Goal: Task Accomplishment & Management: Use online tool/utility

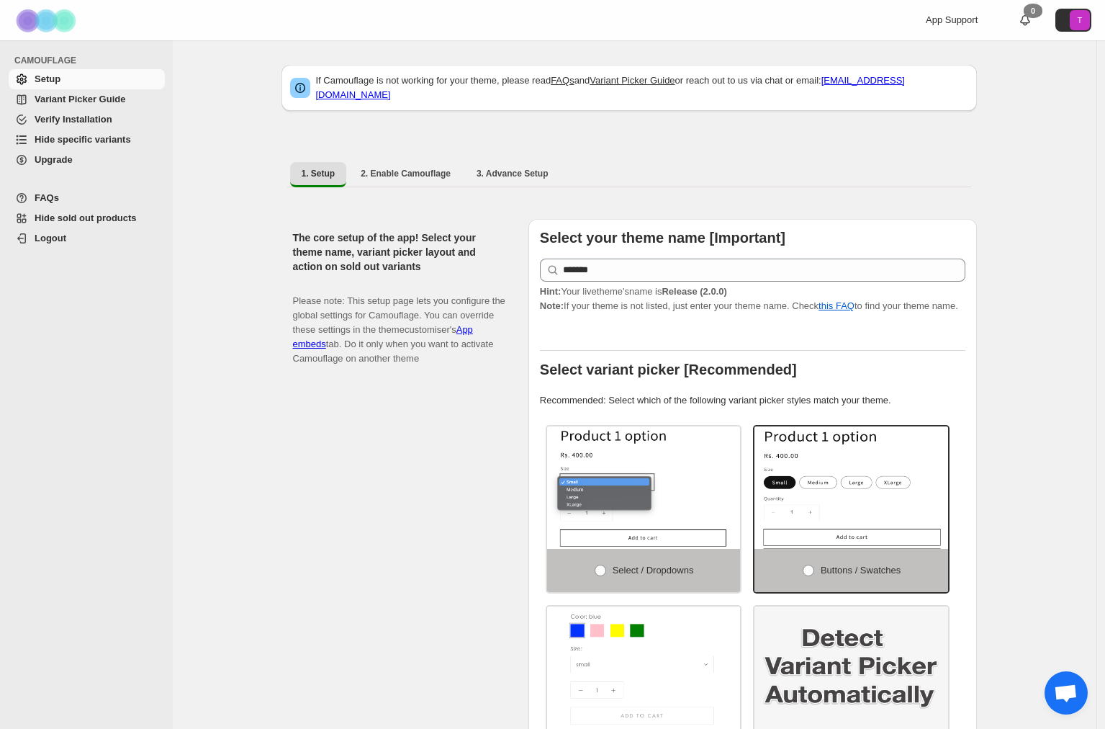
click at [125, 140] on span "Hide specific variants" at bounding box center [83, 139] width 97 height 11
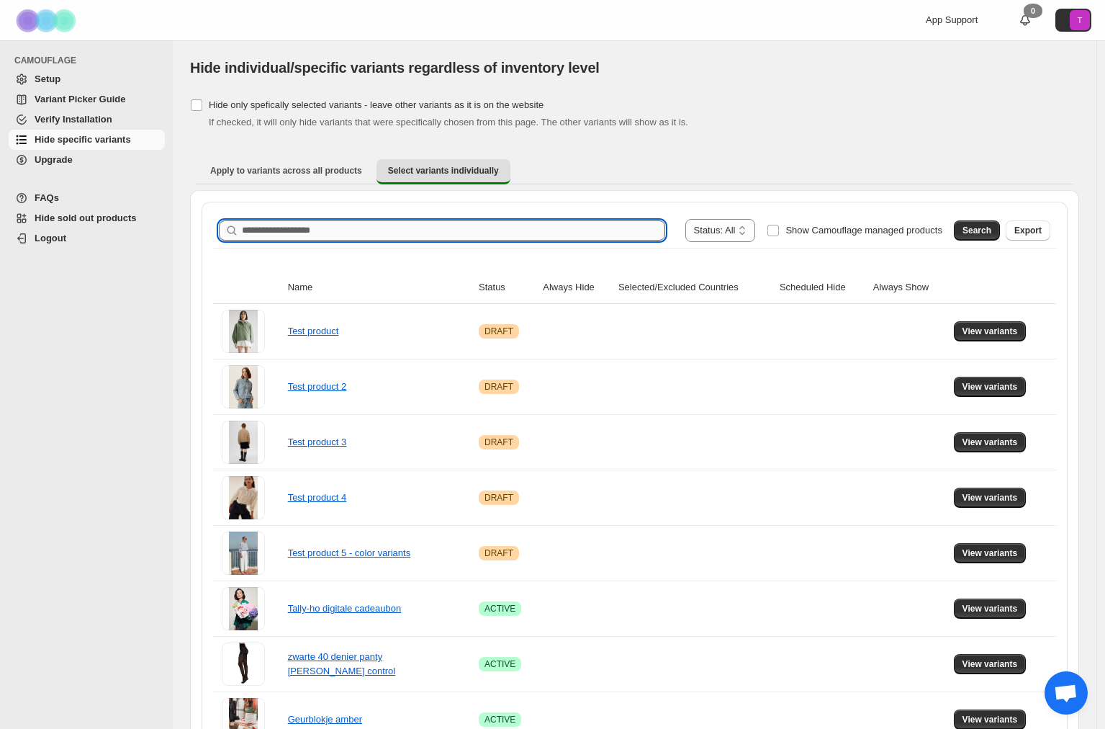
click at [371, 233] on input "Search product name" at bounding box center [453, 230] width 423 height 20
type input "*****"
click at [974, 236] on span "Search" at bounding box center [977, 231] width 29 height 12
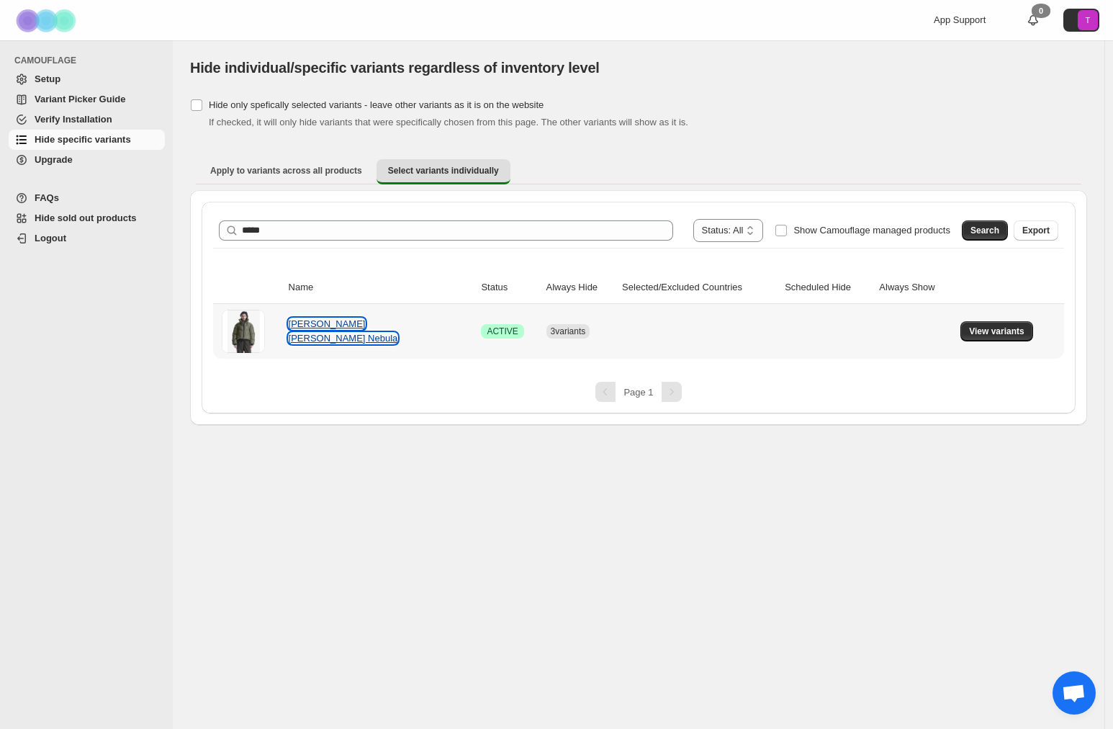
click at [366, 333] on link "Korte puffer jas Nebula" at bounding box center [343, 330] width 109 height 25
click at [992, 328] on span "View variants" at bounding box center [996, 332] width 55 height 12
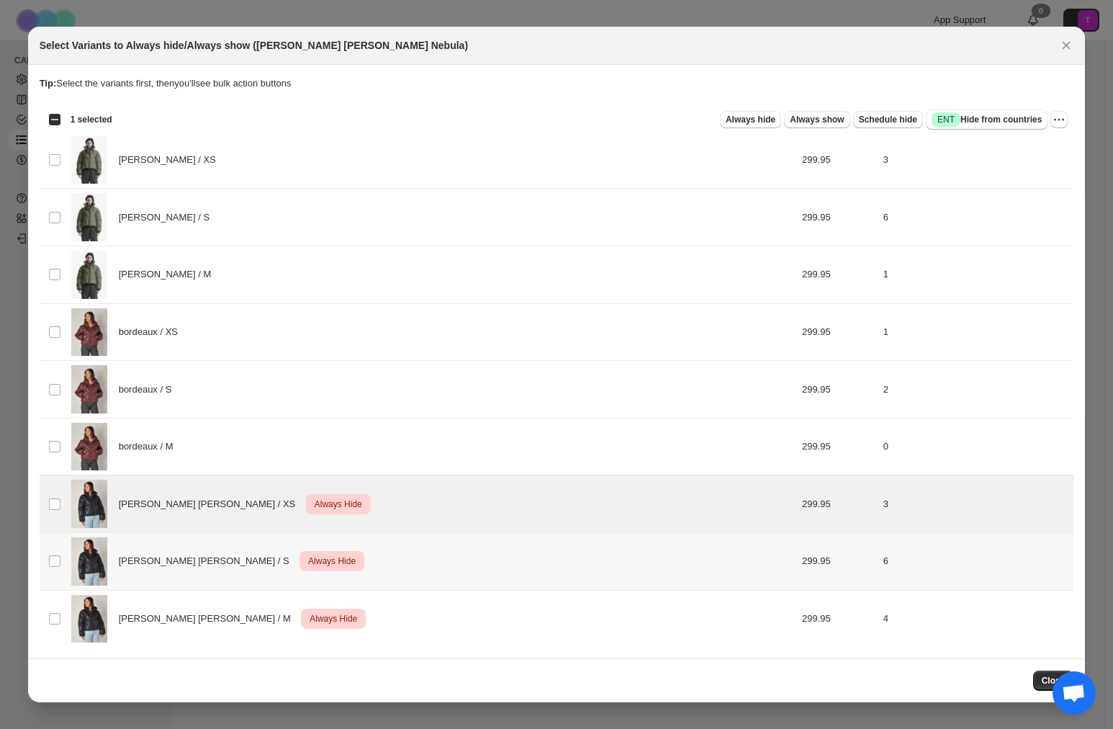
click at [55, 569] on td "Select product variant" at bounding box center [53, 562] width 27 height 58
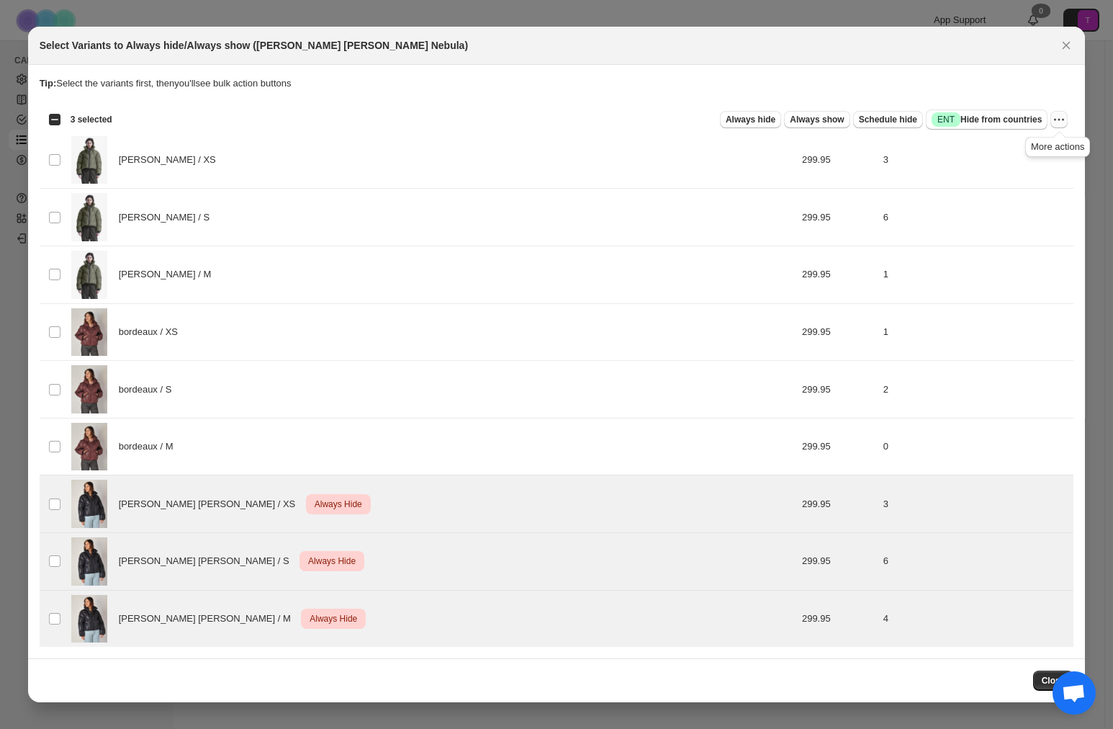
click at [1062, 117] on icon "More actions" at bounding box center [1059, 119] width 14 height 14
click at [1041, 145] on span "Undo always hide" at bounding box center [1007, 147] width 104 height 14
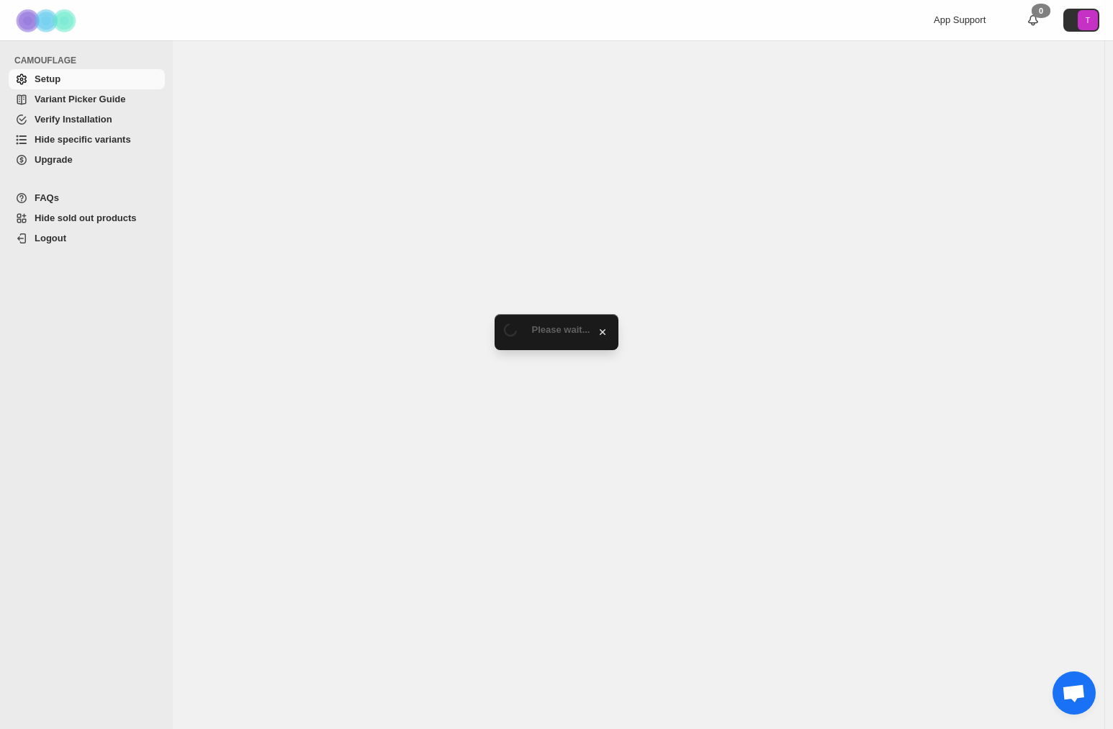
click at [89, 142] on span "Hide specific variants" at bounding box center [83, 139] width 97 height 11
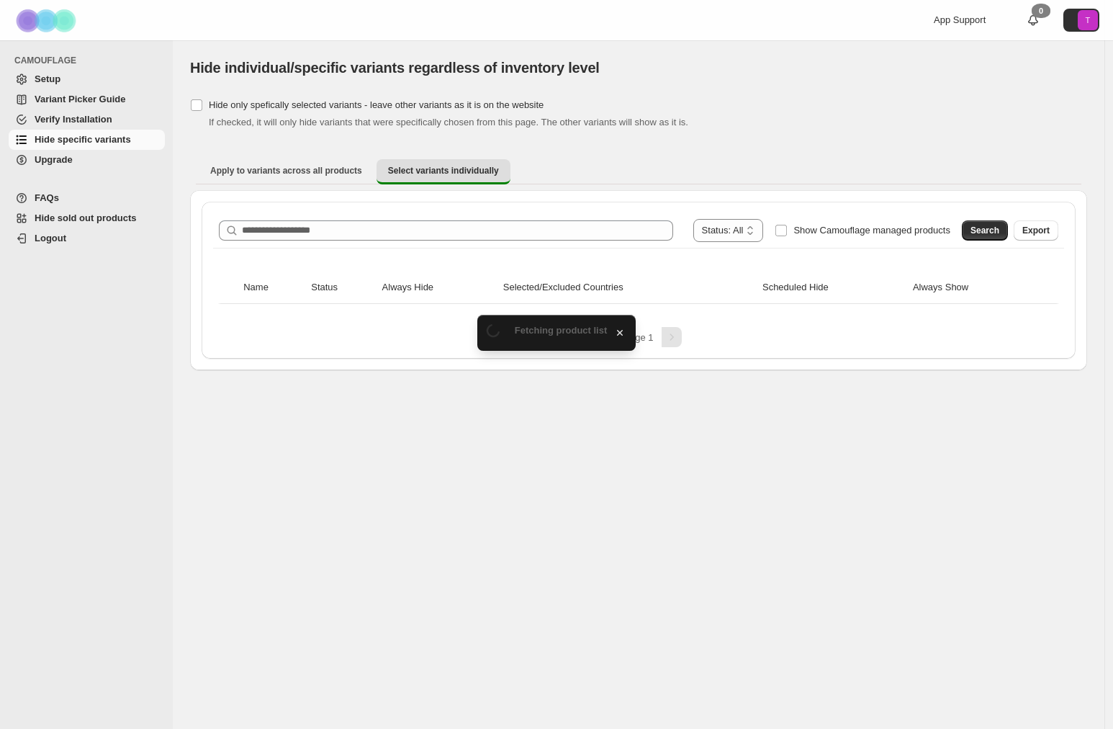
click at [341, 210] on div "**********" at bounding box center [639, 280] width 874 height 157
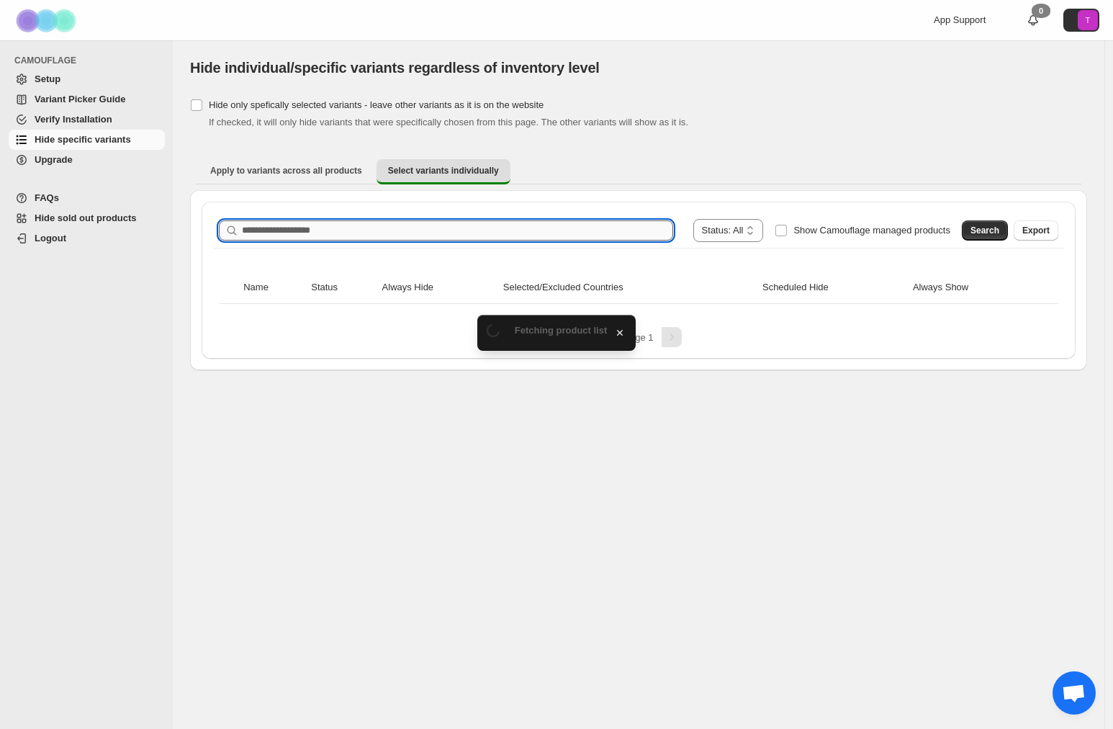
click at [346, 234] on input "Search product name" at bounding box center [457, 230] width 431 height 20
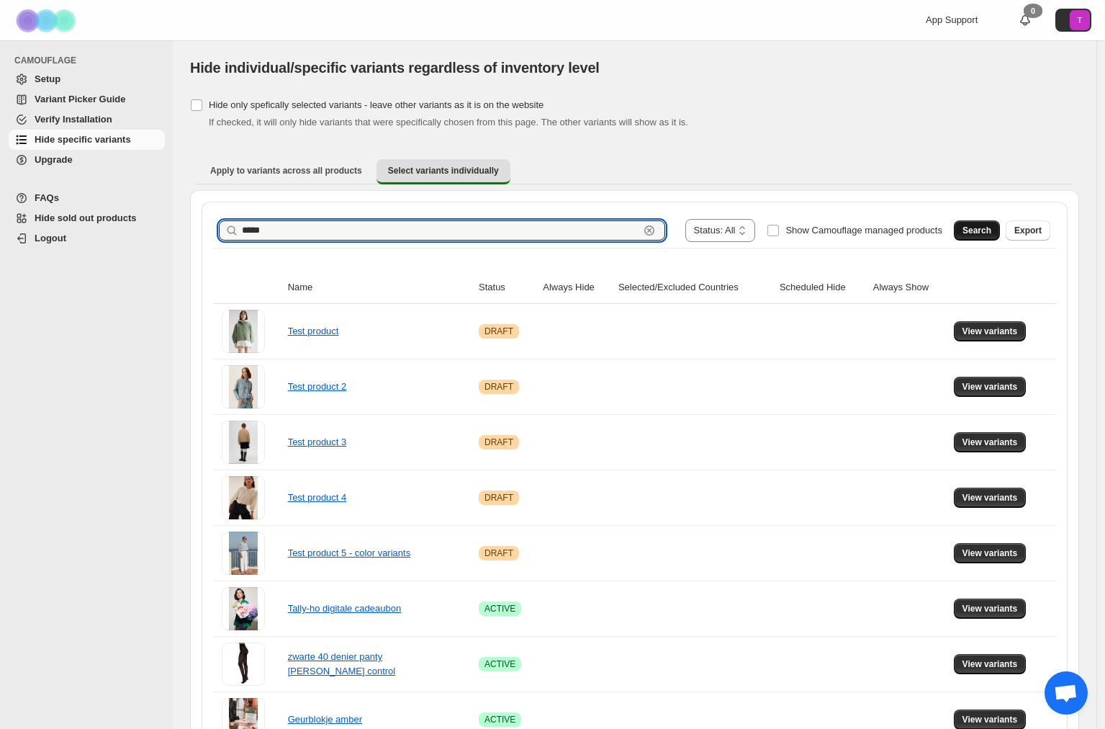
type input "*****"
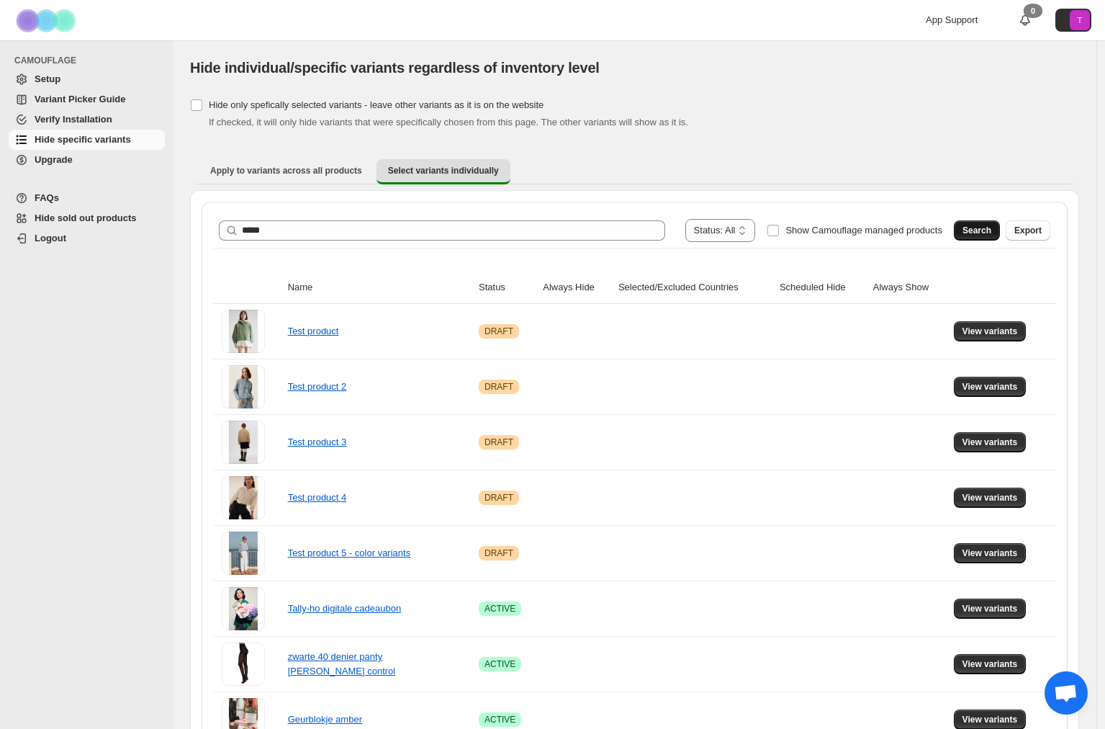
click at [979, 228] on span "Search" at bounding box center [977, 231] width 29 height 12
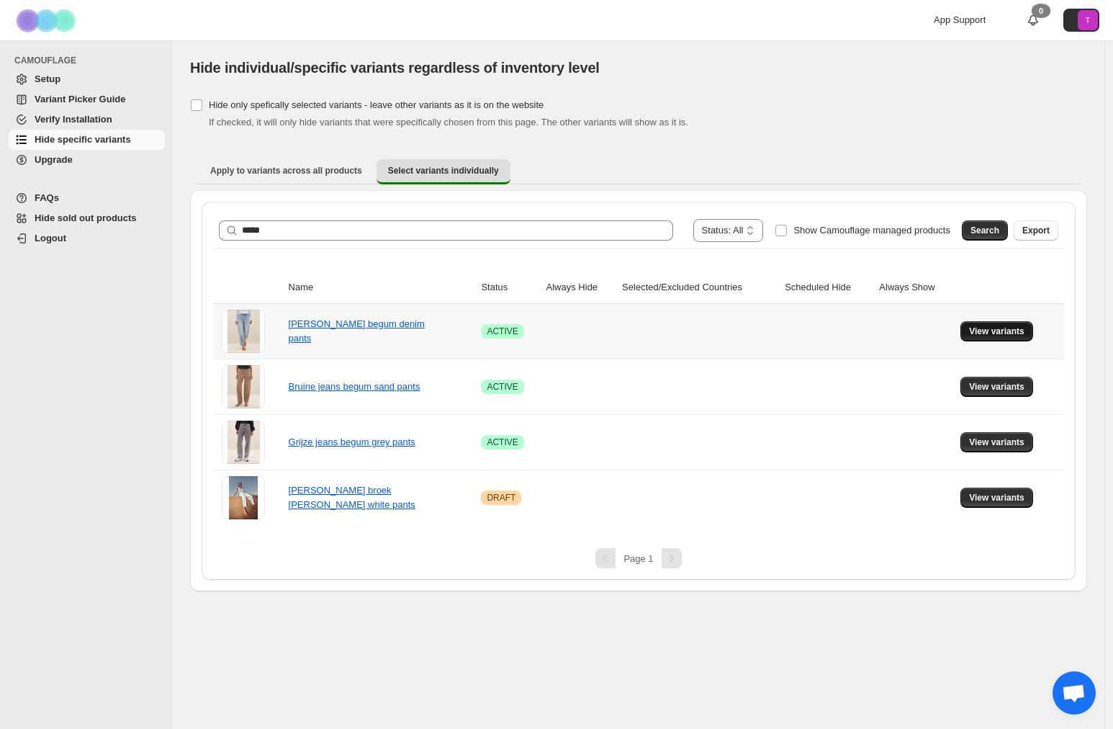
click at [997, 328] on span "View variants" at bounding box center [996, 332] width 55 height 12
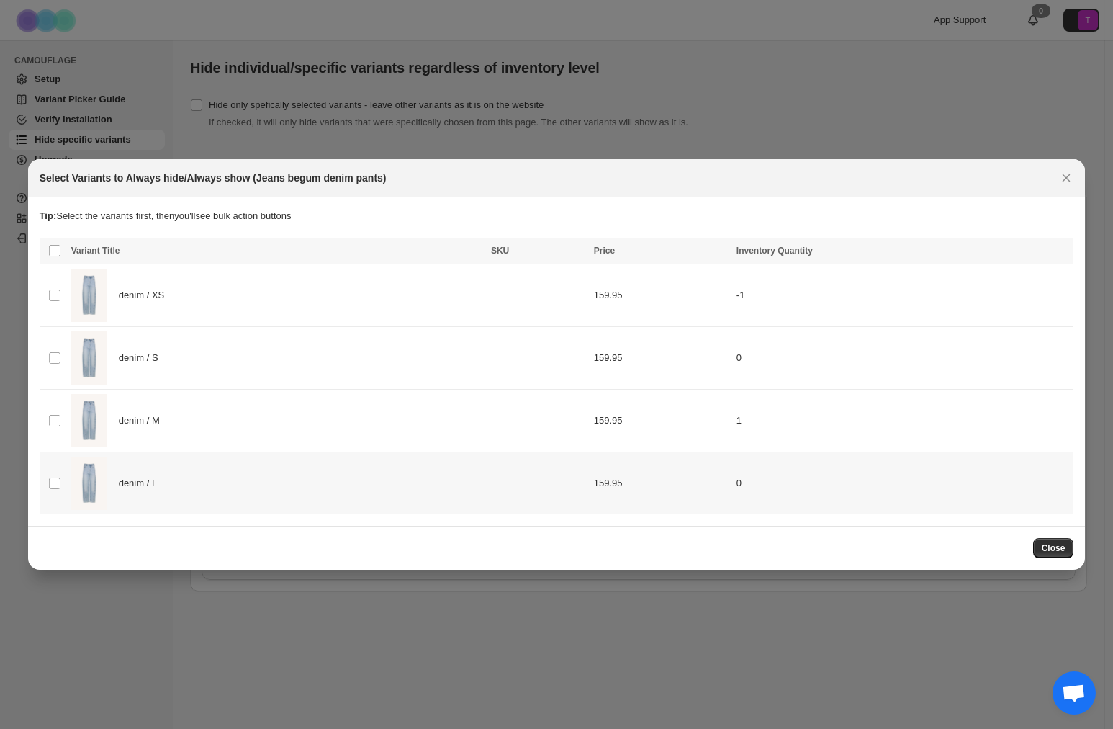
click at [61, 485] on td "Select product variant" at bounding box center [53, 483] width 27 height 63
click at [67, 415] on td "denim / M" at bounding box center [277, 421] width 420 height 63
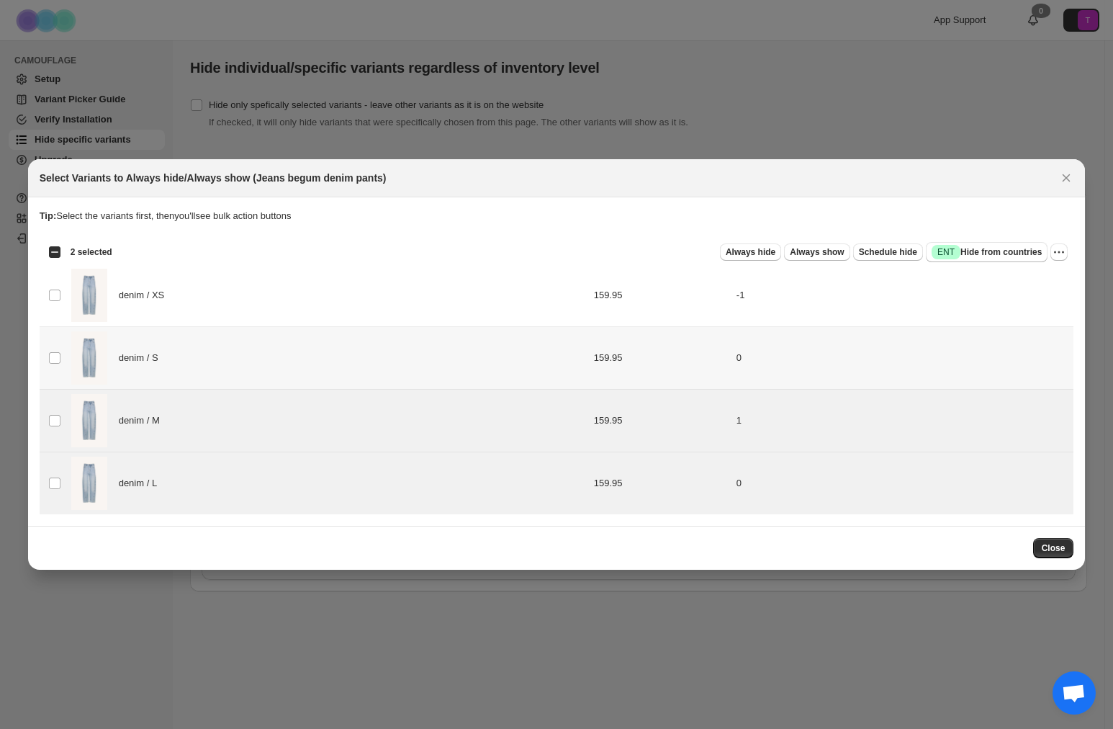
click at [82, 279] on img ":r6:" at bounding box center [89, 295] width 36 height 53
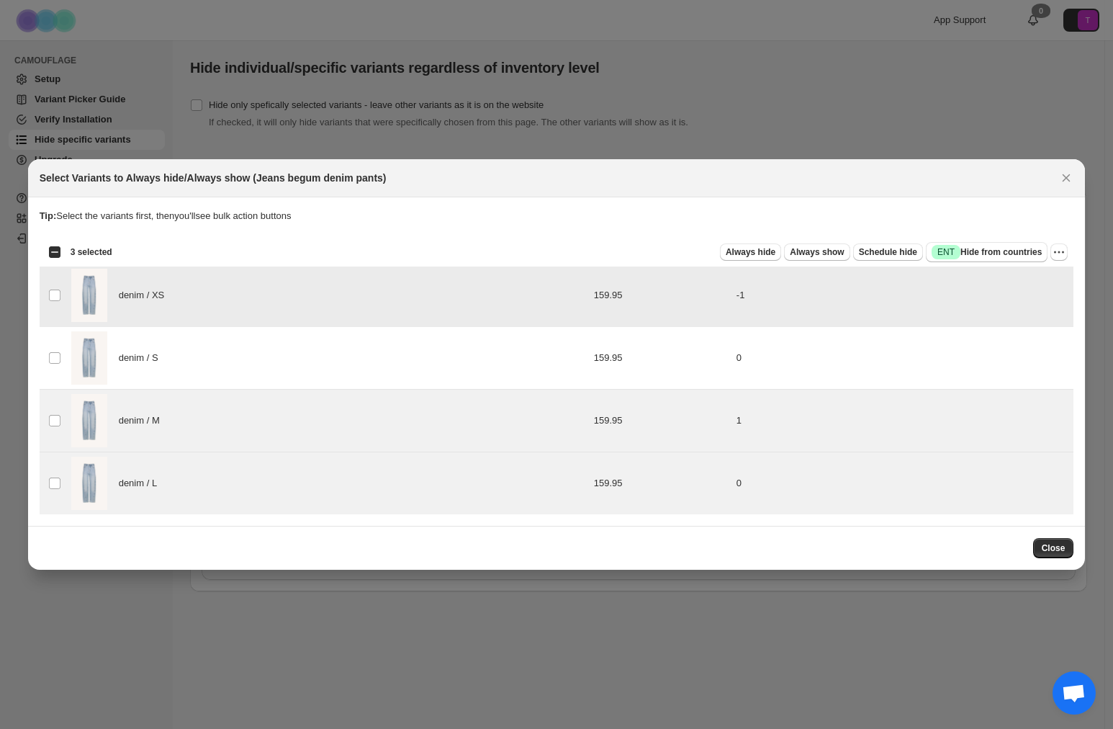
click at [67, 292] on td "denim / XS" at bounding box center [277, 295] width 420 height 63
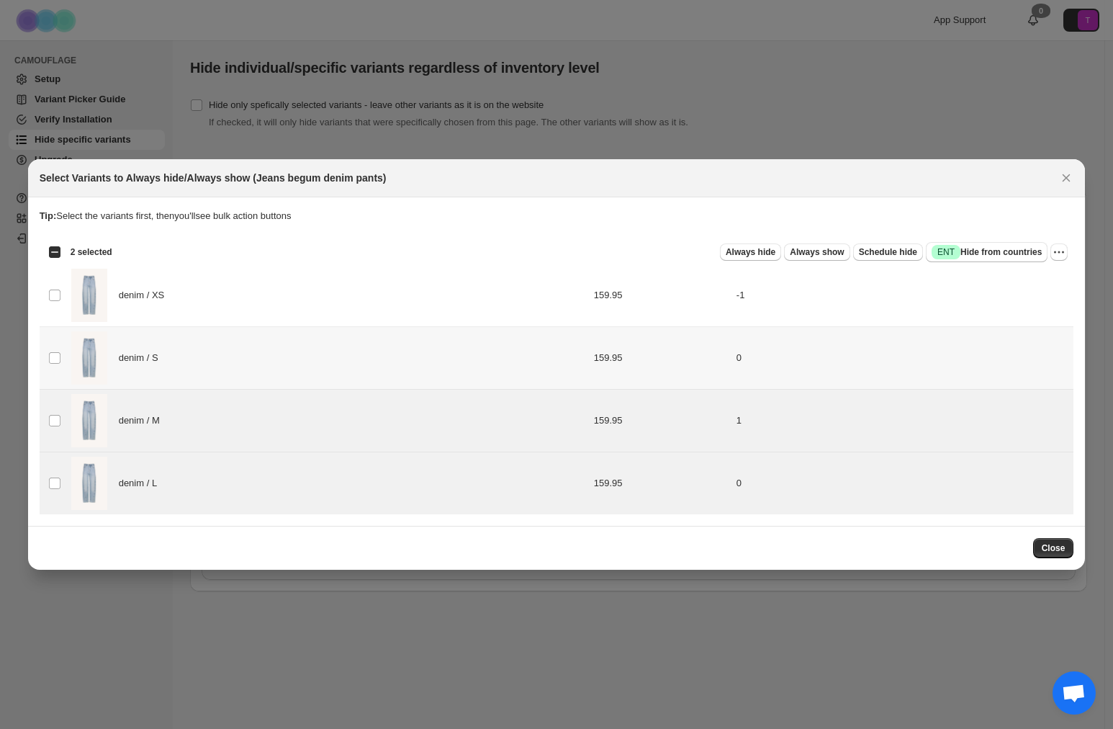
drag, startPoint x: 66, startPoint y: 340, endPoint x: 62, endPoint y: 311, distance: 29.0
click at [66, 340] on td "Select product variant" at bounding box center [53, 357] width 27 height 63
click at [60, 294] on span ":r6:" at bounding box center [54, 295] width 13 height 13
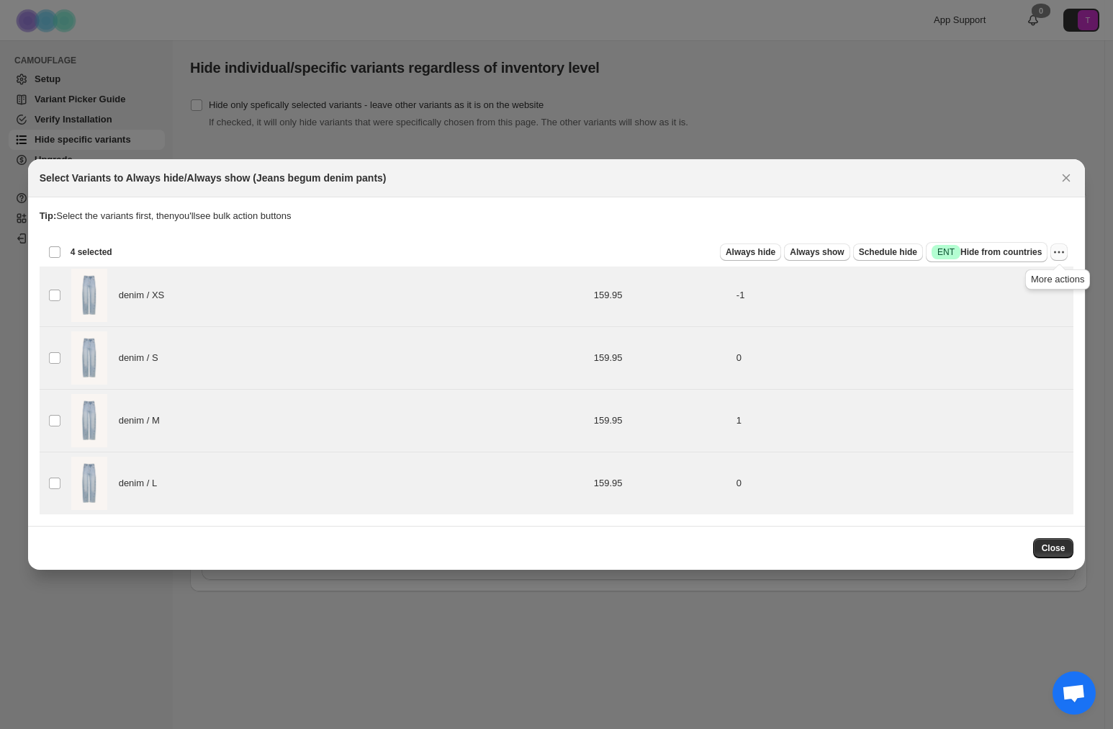
click at [1057, 251] on icon "More actions" at bounding box center [1059, 252] width 14 height 14
click at [1041, 303] on span "Undo always show" at bounding box center [1007, 304] width 104 height 14
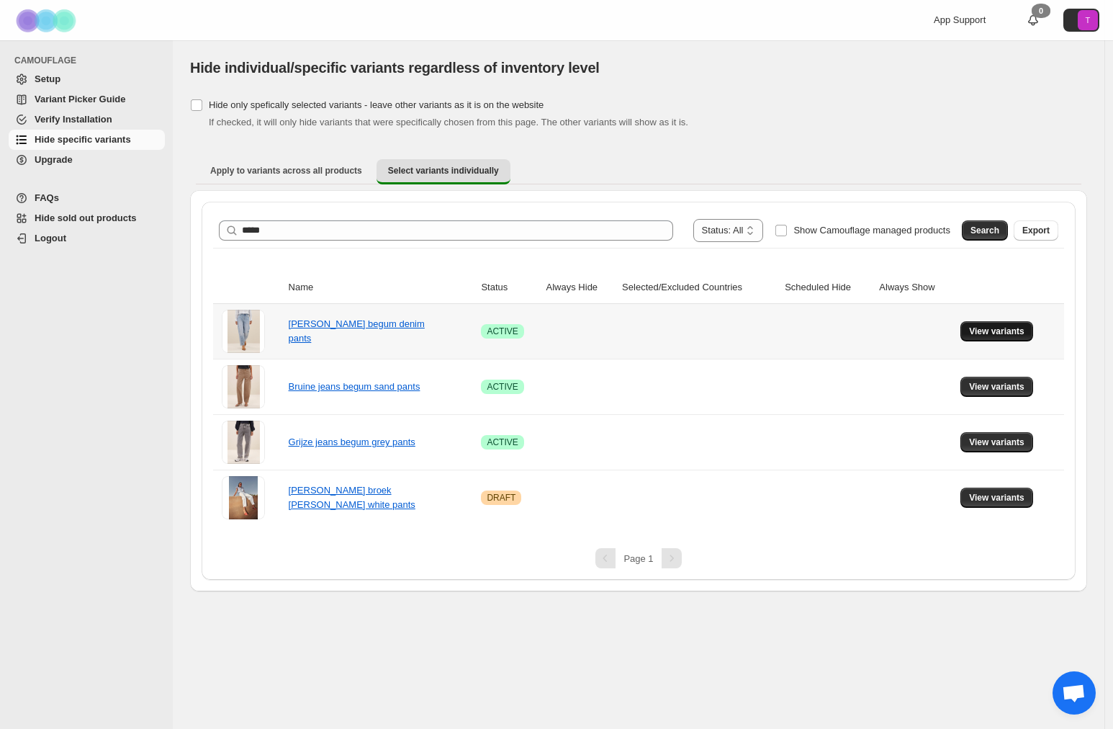
click at [1005, 331] on span "View variants" at bounding box center [996, 332] width 55 height 12
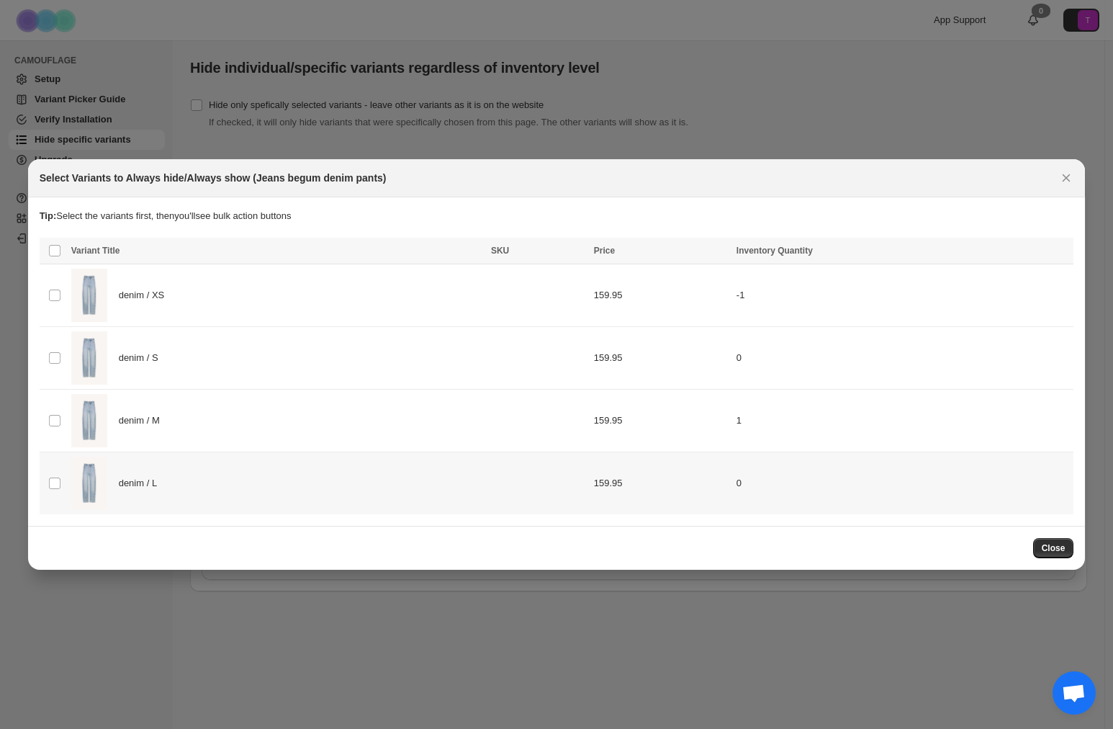
click at [68, 483] on td "denim / L" at bounding box center [277, 483] width 420 height 63
click at [65, 412] on td "Select product variant" at bounding box center [53, 421] width 27 height 63
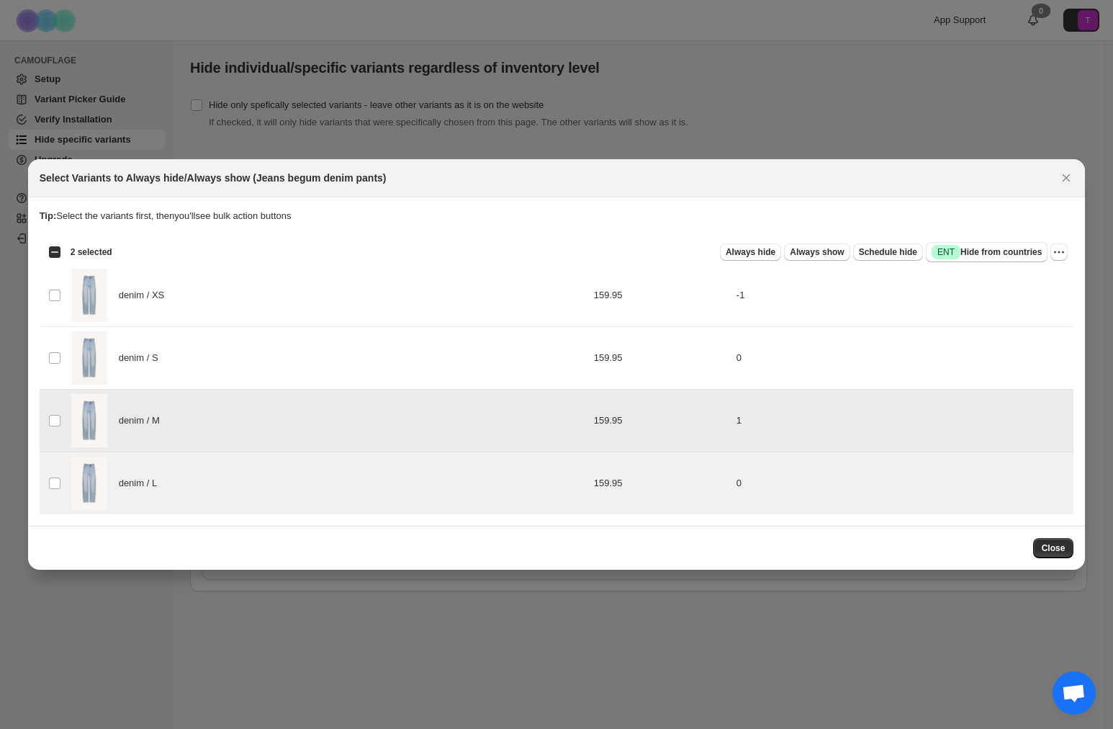
click at [71, 364] on img ":rr:" at bounding box center [89, 357] width 36 height 53
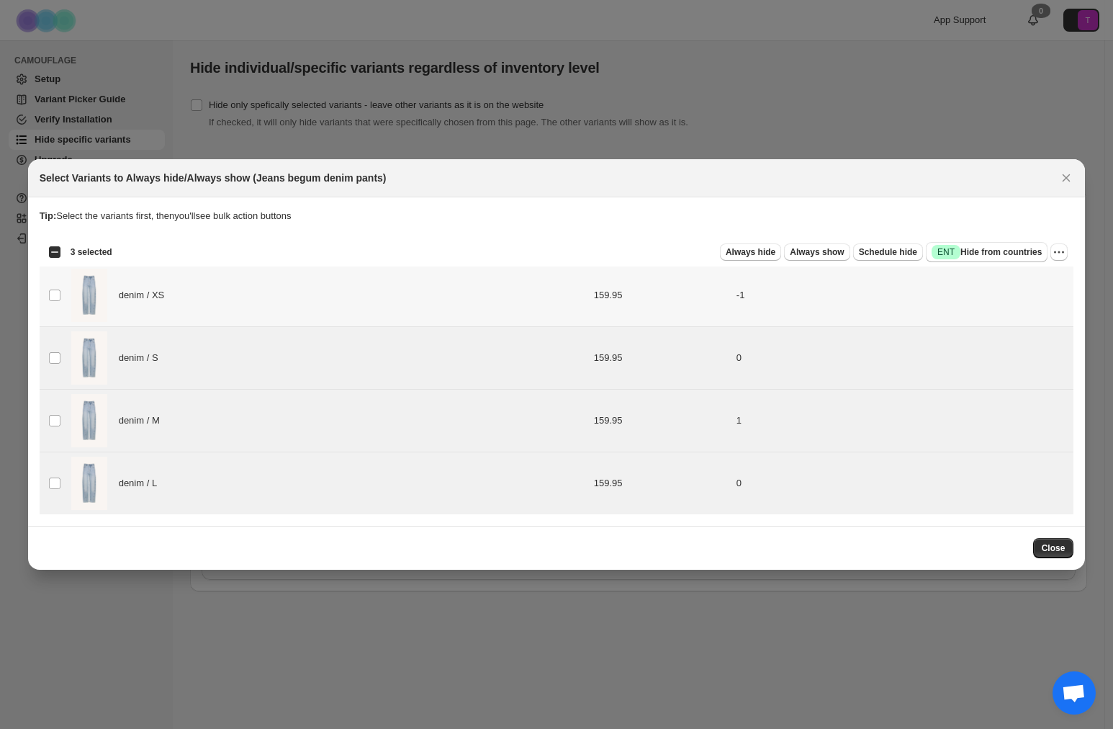
click at [69, 326] on td "denim / XS" at bounding box center [277, 295] width 420 height 63
click at [750, 251] on span "Always hide" at bounding box center [751, 252] width 50 height 12
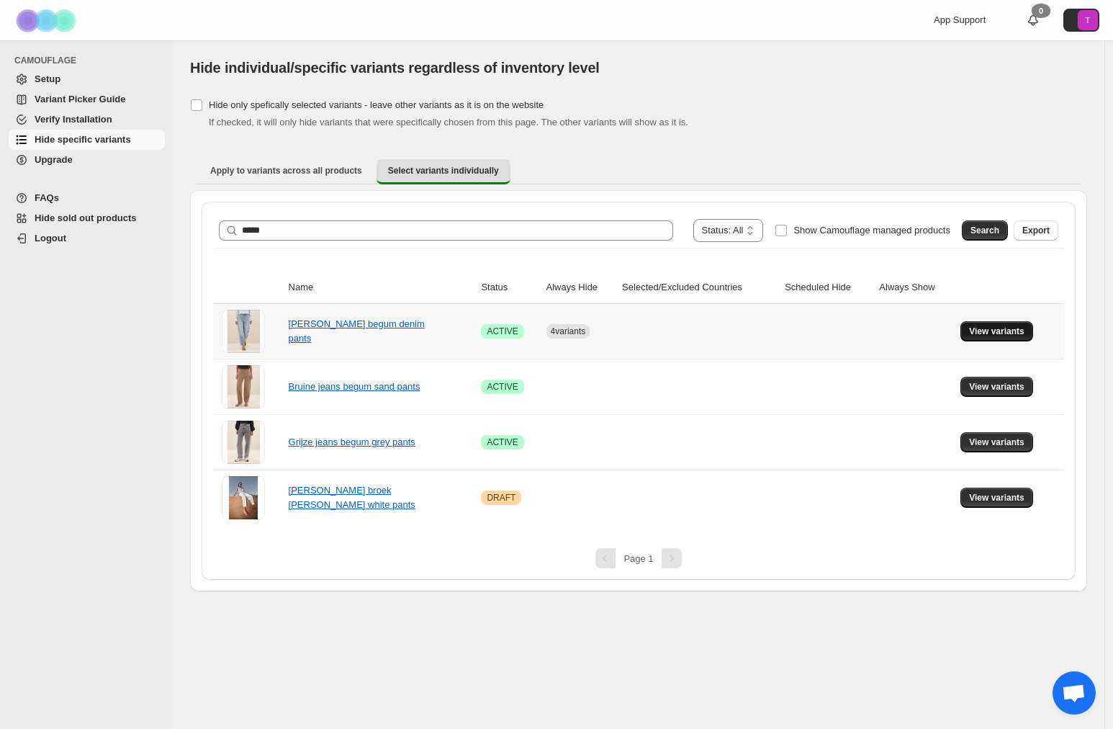
click at [1015, 336] on span "View variants" at bounding box center [996, 332] width 55 height 12
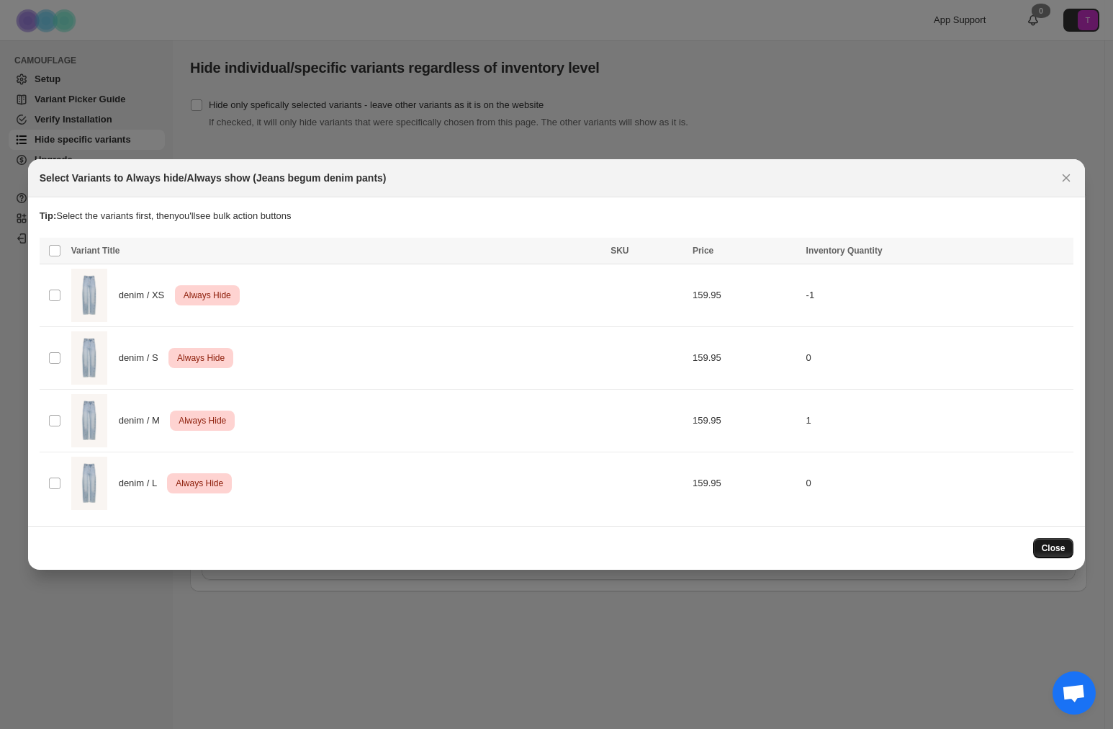
click at [1051, 551] on span "Close" at bounding box center [1054, 548] width 24 height 12
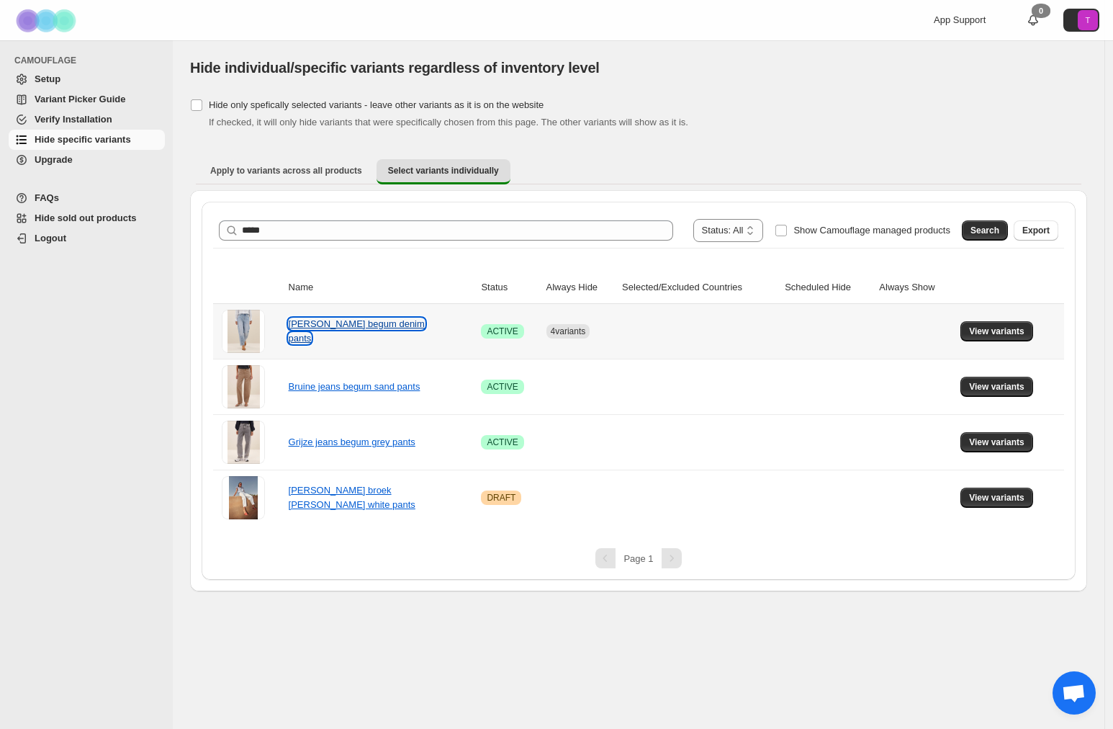
click at [354, 334] on link "Jeans begum denim pants" at bounding box center [357, 330] width 136 height 25
click at [1000, 328] on span "View variants" at bounding box center [996, 332] width 55 height 12
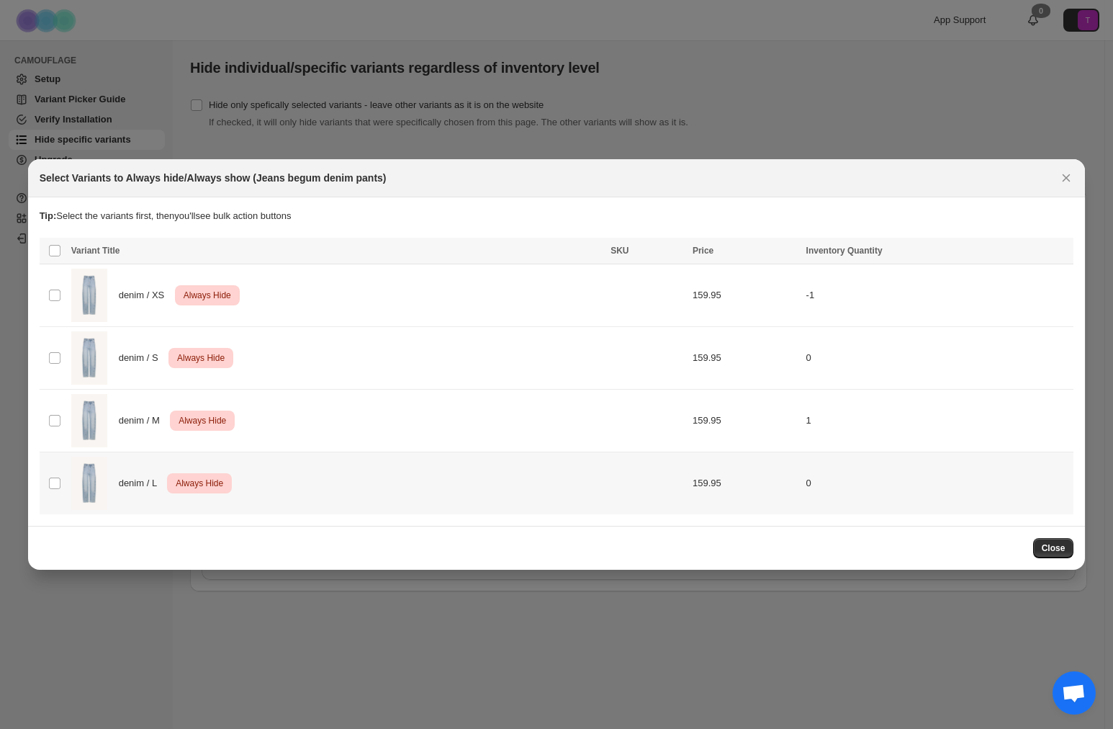
click at [73, 483] on img ":r1u:" at bounding box center [89, 483] width 36 height 53
click at [61, 423] on td "Select product variant" at bounding box center [53, 421] width 27 height 63
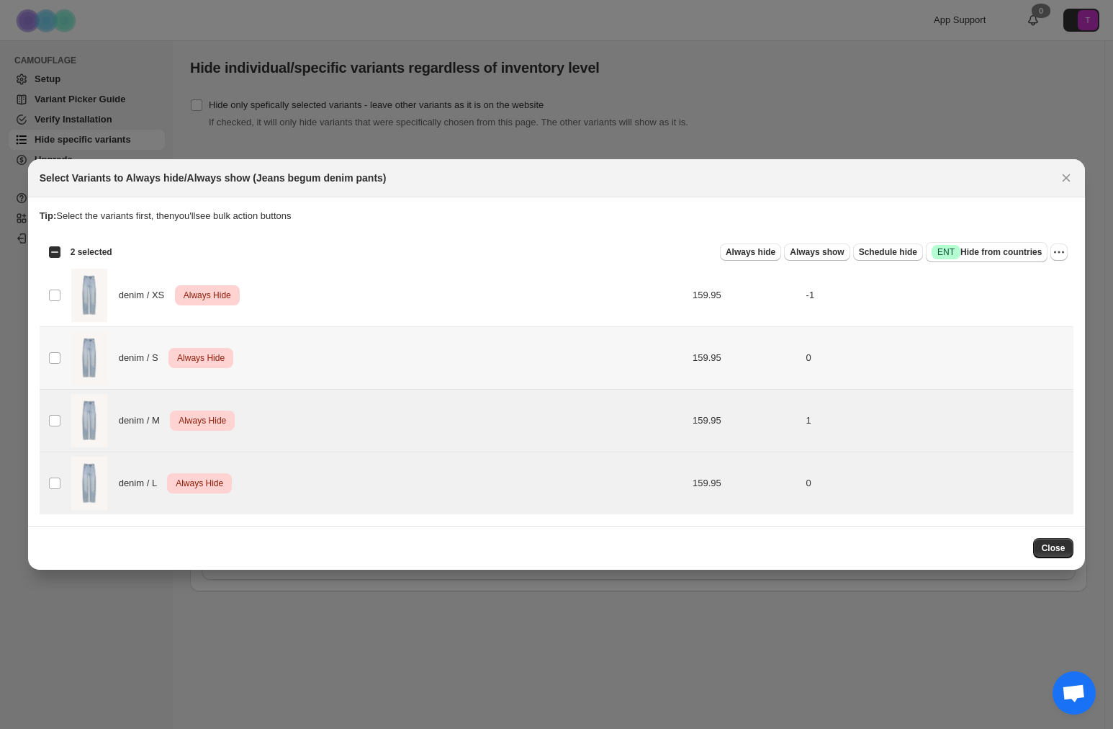
drag, startPoint x: 68, startPoint y: 357, endPoint x: 72, endPoint y: 292, distance: 65.7
click at [68, 356] on td "denim / S Critical Always Hide" at bounding box center [337, 357] width 540 height 63
drag, startPoint x: 73, startPoint y: 290, endPoint x: 471, endPoint y: 282, distance: 398.4
click at [73, 290] on img ":r1u:" at bounding box center [89, 295] width 36 height 53
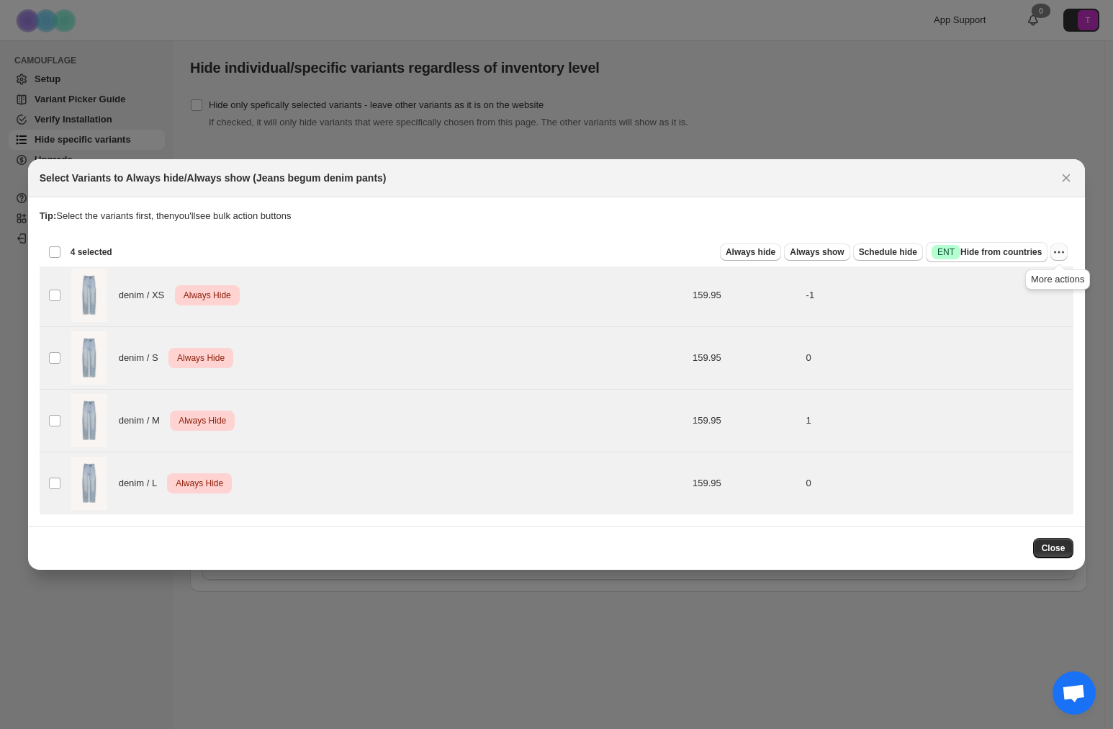
click at [1064, 251] on icon "More actions" at bounding box center [1059, 252] width 14 height 14
click at [765, 252] on span "Always hide" at bounding box center [751, 252] width 50 height 12
click at [819, 251] on span "Always show" at bounding box center [817, 252] width 54 height 12
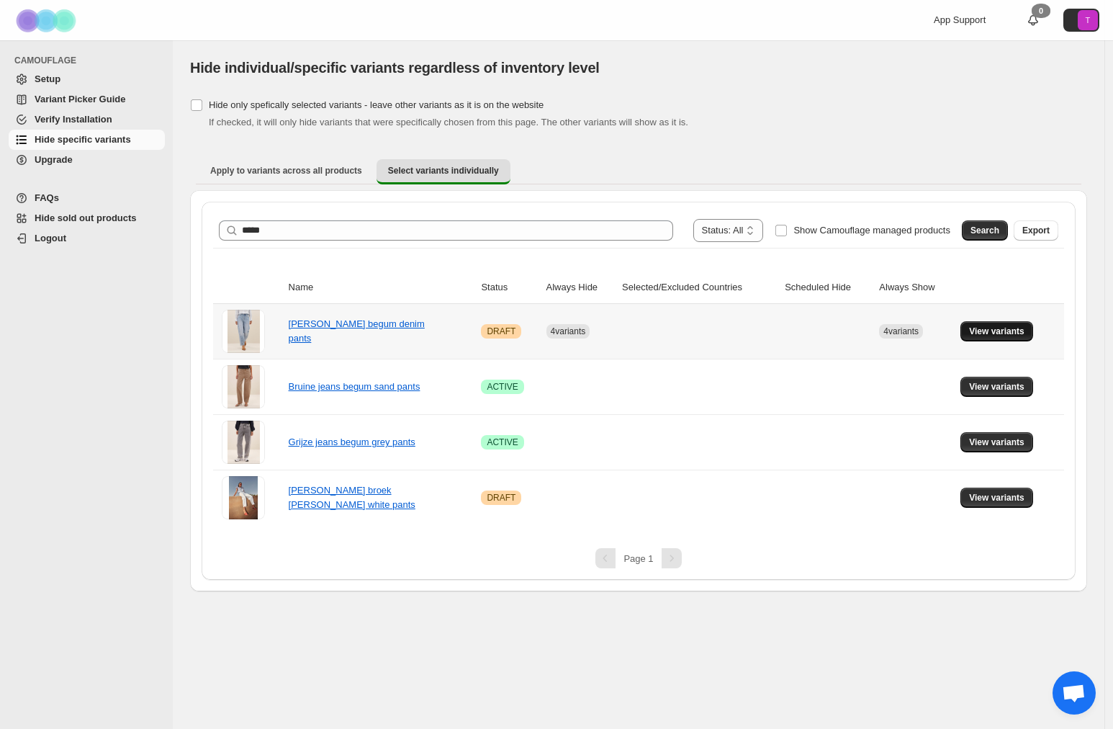
click at [1002, 333] on span "View variants" at bounding box center [996, 332] width 55 height 12
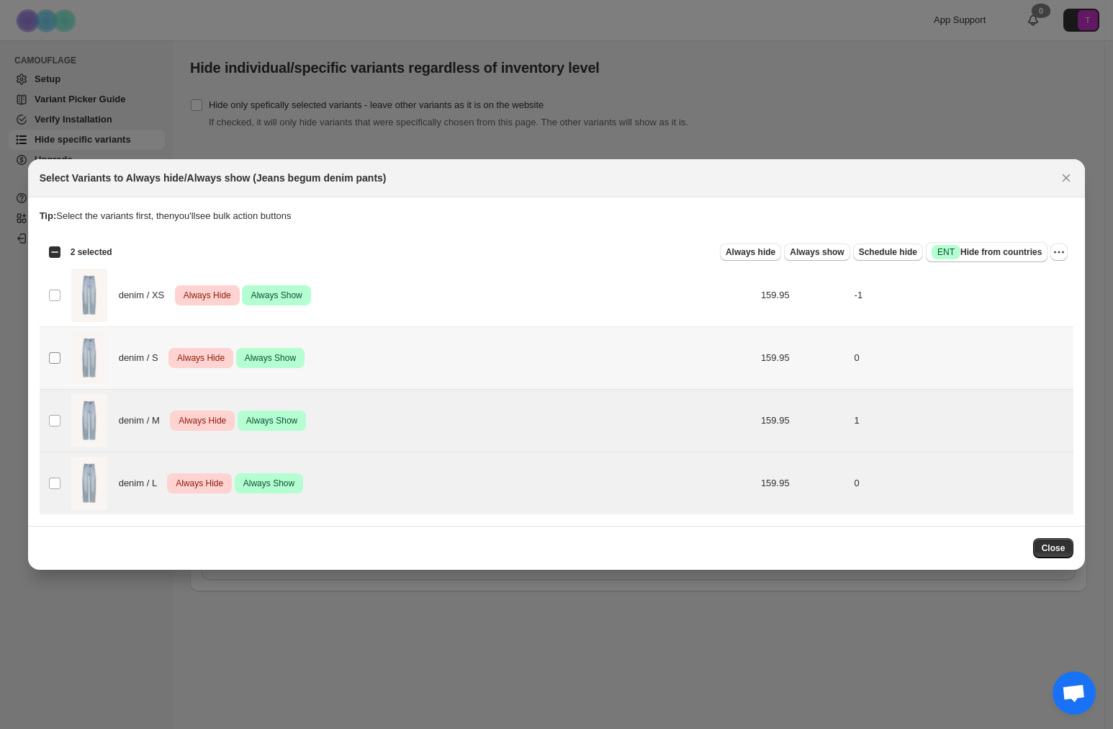
drag, startPoint x: 59, startPoint y: 364, endPoint x: 59, endPoint y: 349, distance: 15.1
click at [59, 364] on span ":r2j:" at bounding box center [54, 357] width 13 height 13
click at [64, 284] on td "Select product variant" at bounding box center [53, 295] width 27 height 63
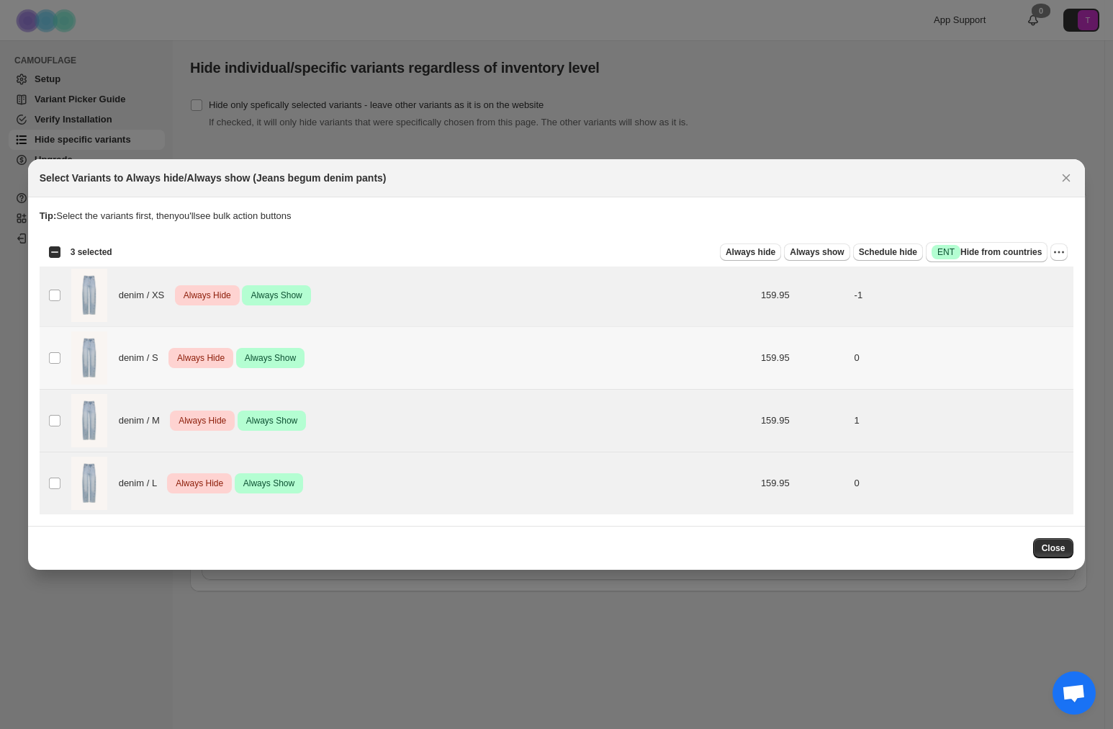
click at [71, 351] on img ":r2j:" at bounding box center [89, 357] width 36 height 53
click at [1057, 254] on icon "More actions" at bounding box center [1059, 252] width 14 height 14
click at [1033, 277] on span "Undo always hide" at bounding box center [1007, 280] width 104 height 14
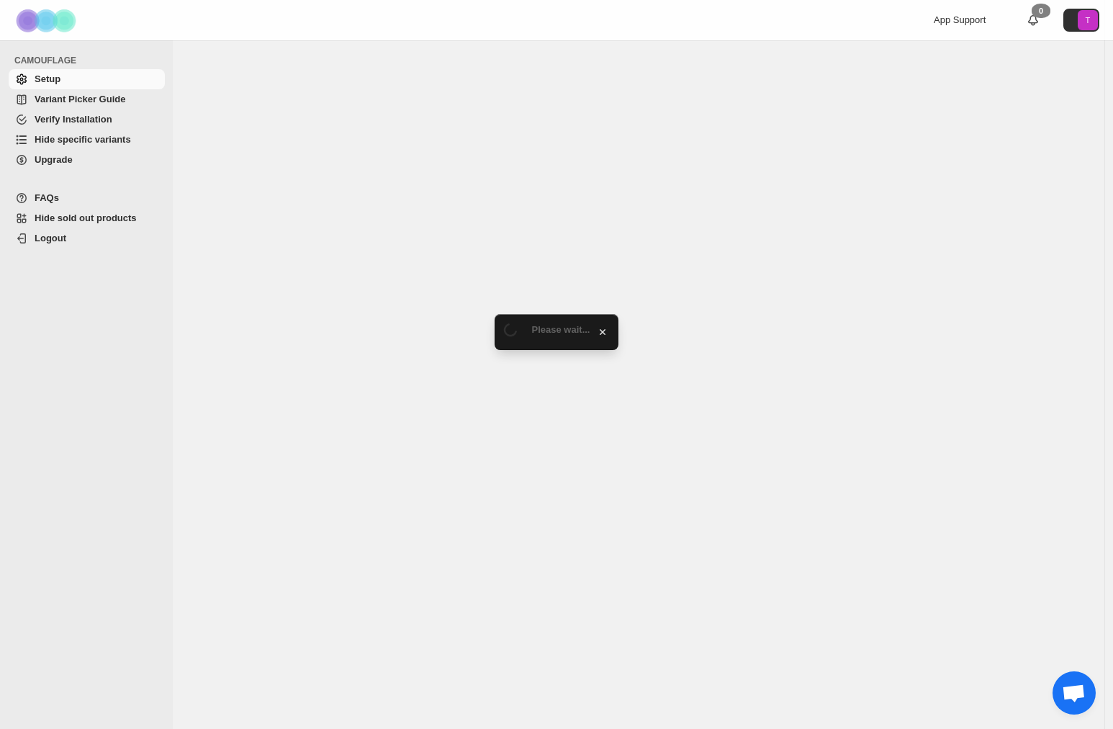
click at [74, 140] on span "Hide specific variants" at bounding box center [83, 139] width 97 height 11
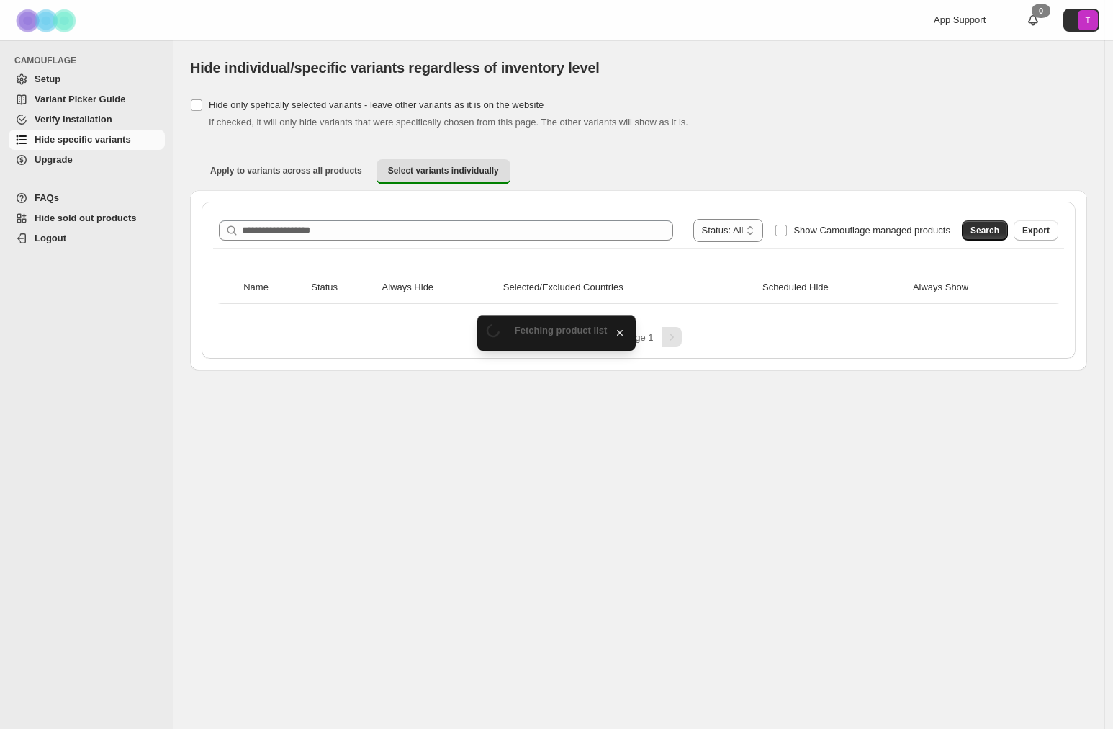
click at [574, 215] on div "**********" at bounding box center [638, 230] width 851 height 35
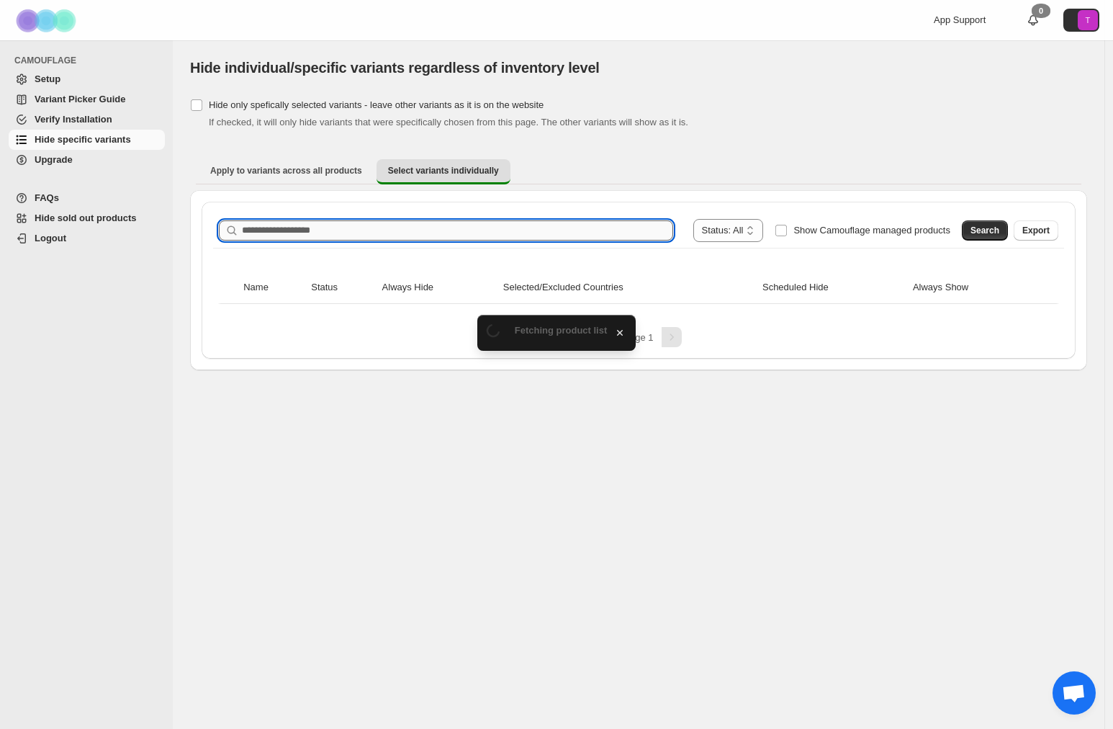
click at [571, 233] on input "Search product name" at bounding box center [457, 230] width 431 height 20
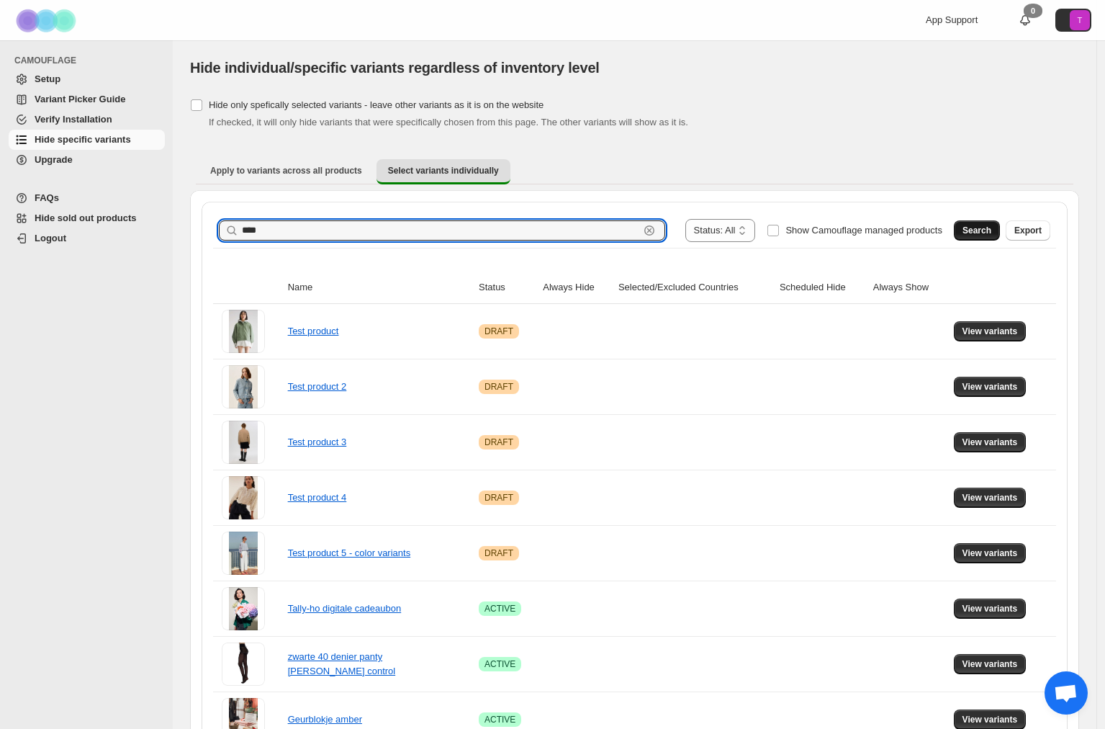
type input "****"
click at [989, 226] on span "Search" at bounding box center [977, 231] width 29 height 12
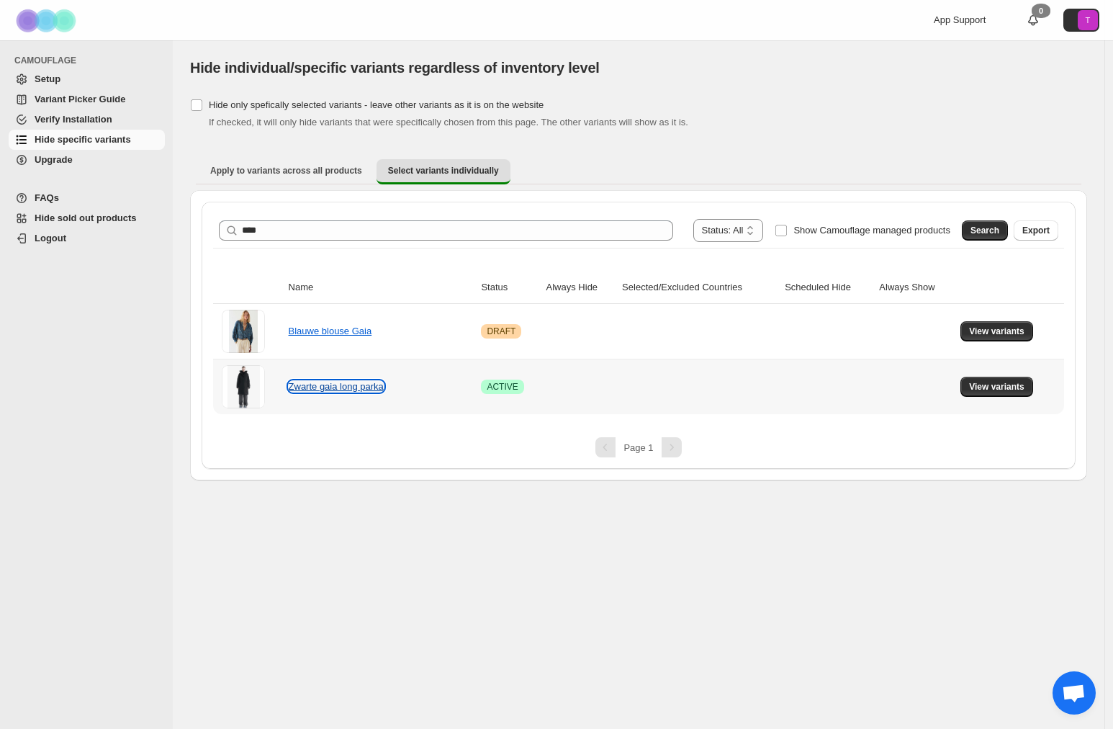
click at [336, 387] on link "Zwarte gaia long parka" at bounding box center [336, 386] width 95 height 11
click at [992, 384] on span "View variants" at bounding box center [996, 387] width 55 height 12
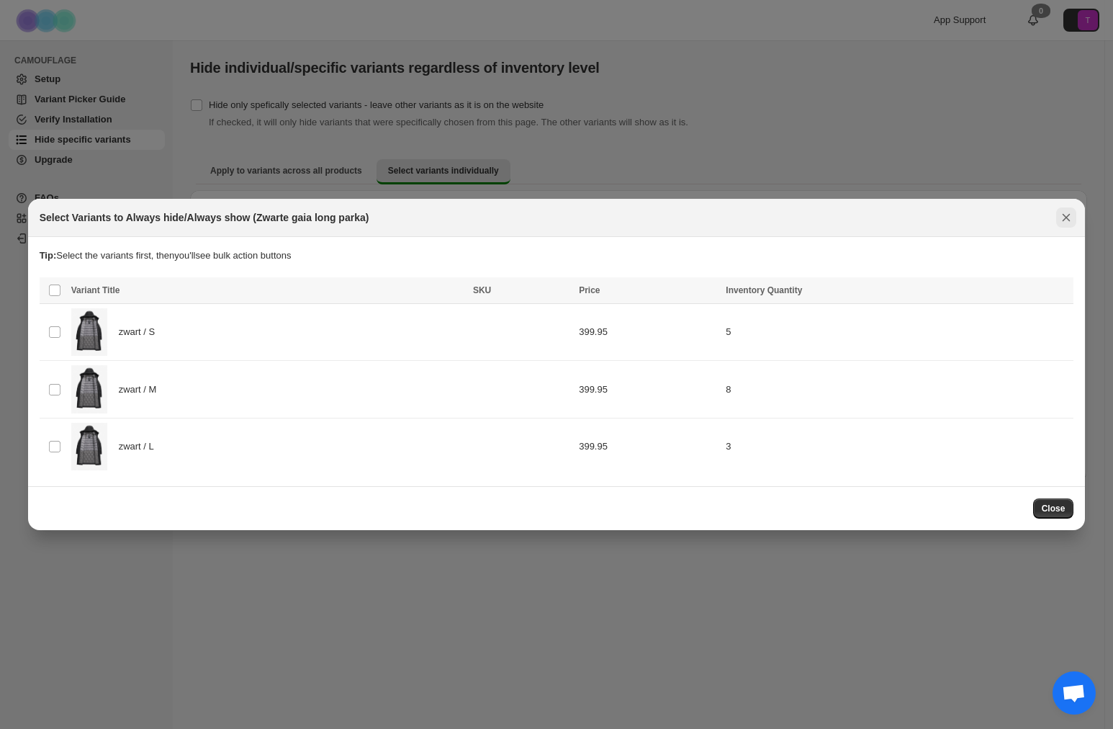
click at [1062, 222] on icon "Close" at bounding box center [1066, 217] width 14 height 14
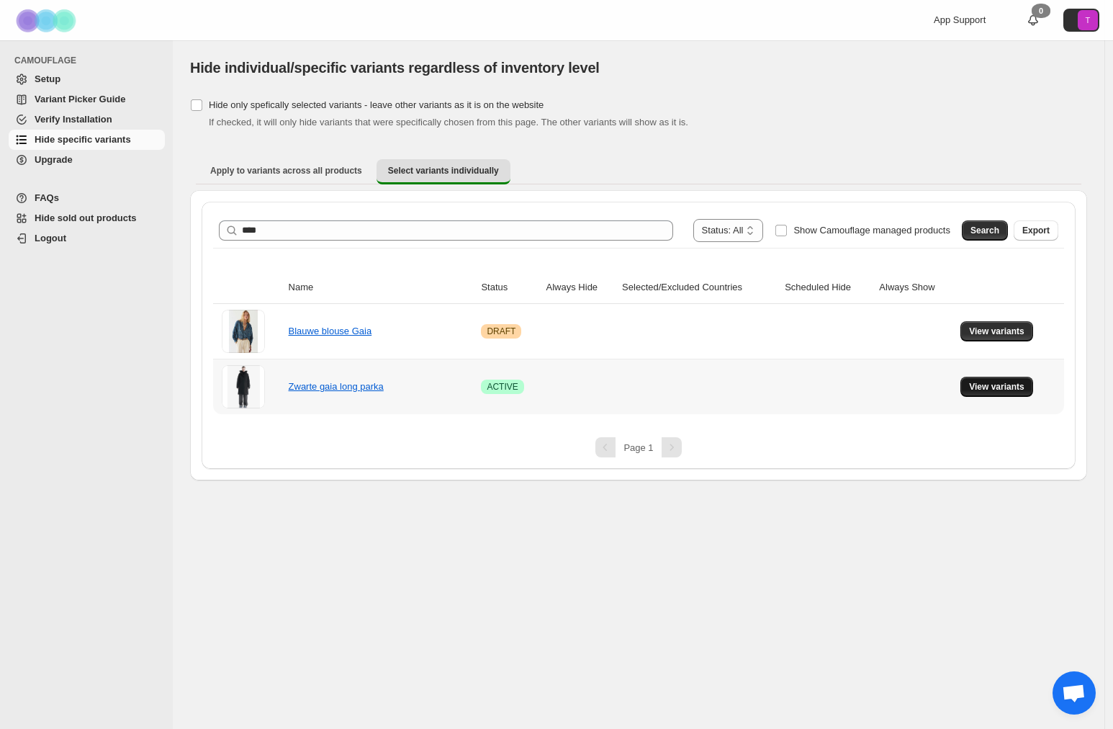
click at [1005, 387] on span "View variants" at bounding box center [996, 387] width 55 height 12
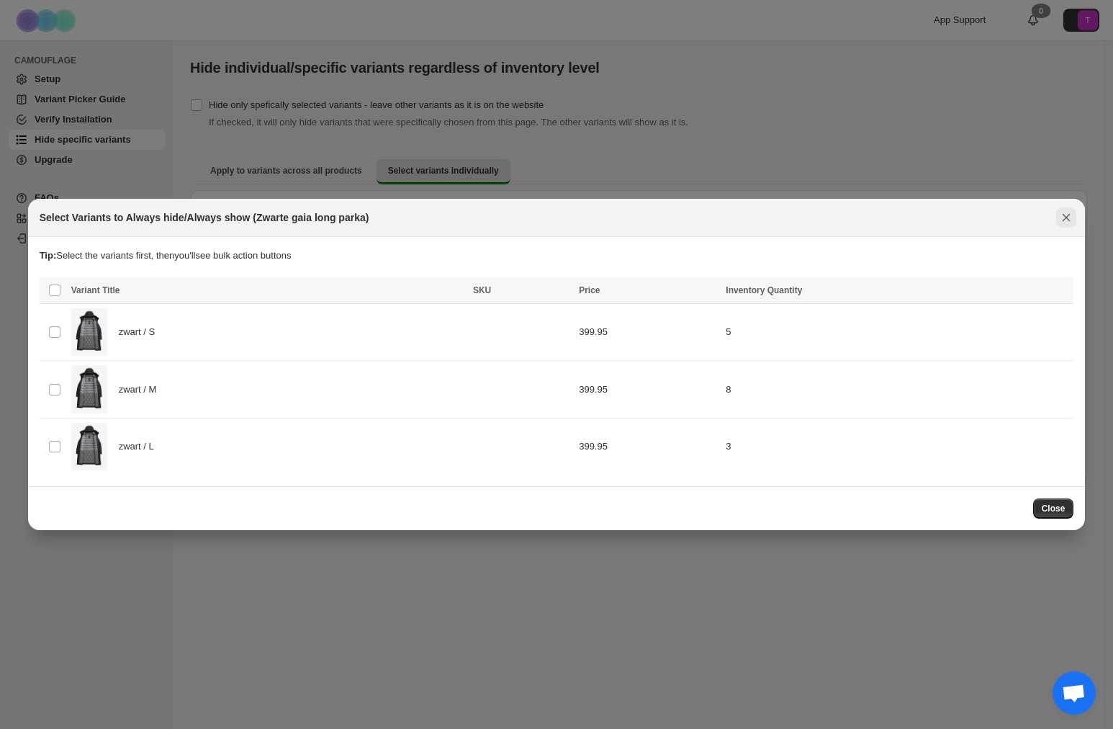
click at [1075, 215] on button "Close" at bounding box center [1067, 217] width 20 height 20
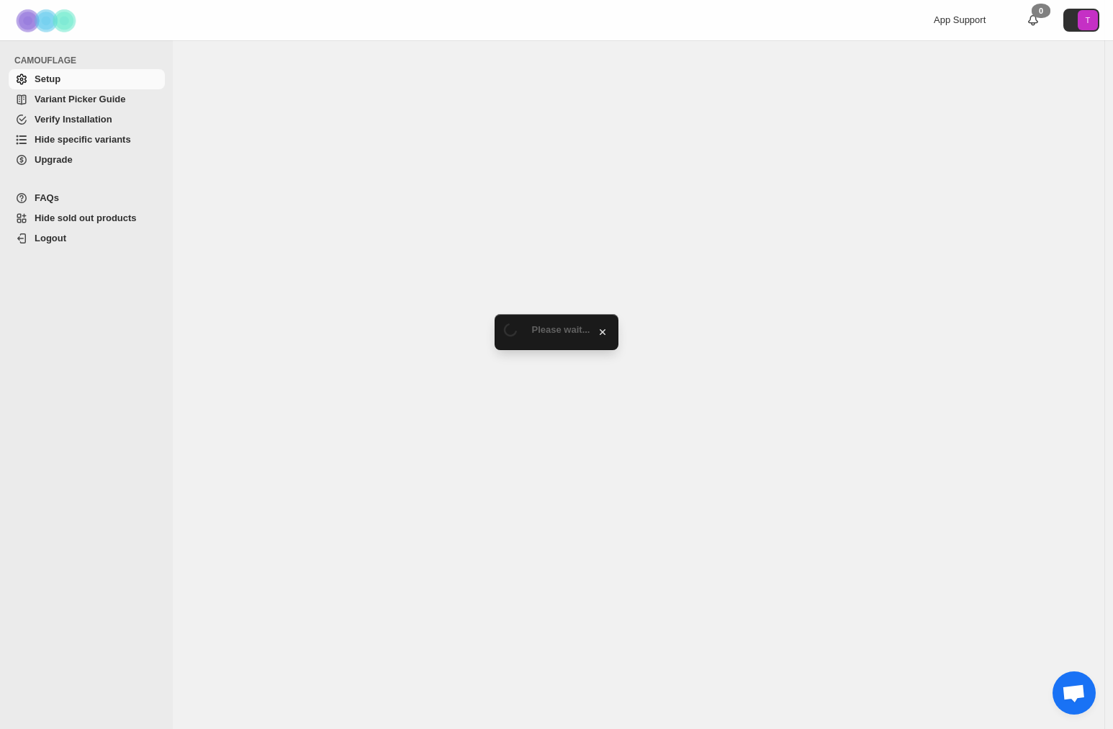
click at [92, 135] on span "Hide specific variants" at bounding box center [83, 139] width 97 height 11
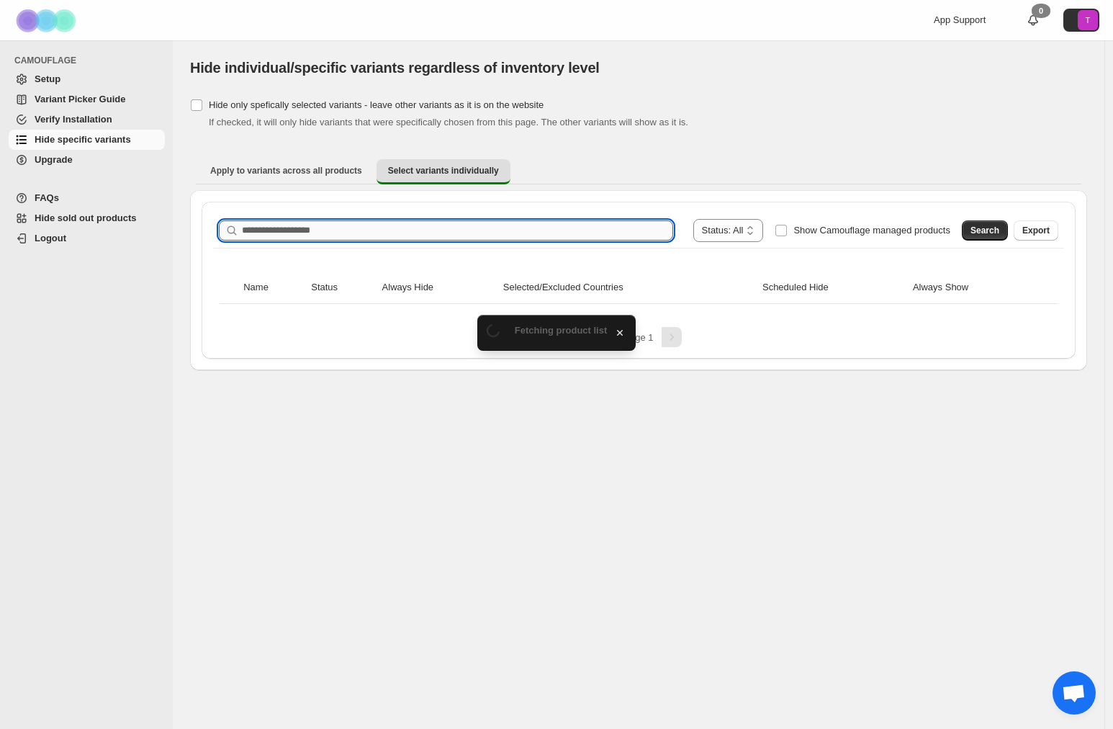
click at [403, 233] on input "Search product name" at bounding box center [457, 230] width 431 height 20
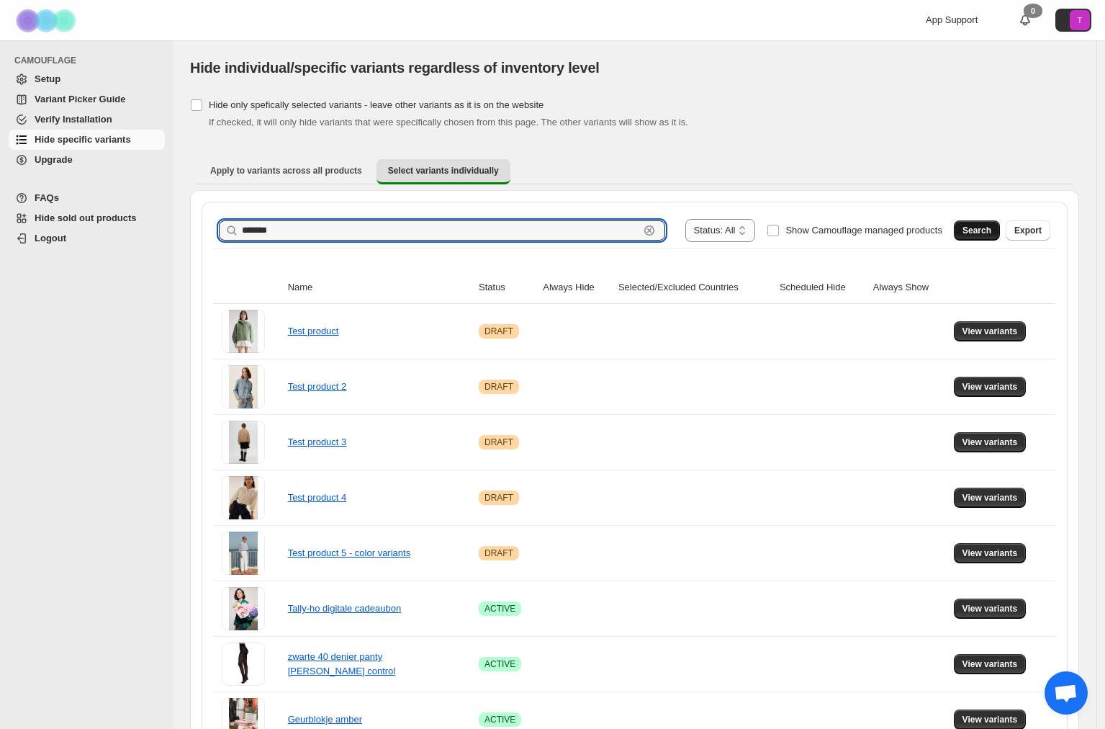
type input "*******"
click at [977, 232] on span "Search" at bounding box center [977, 231] width 29 height 12
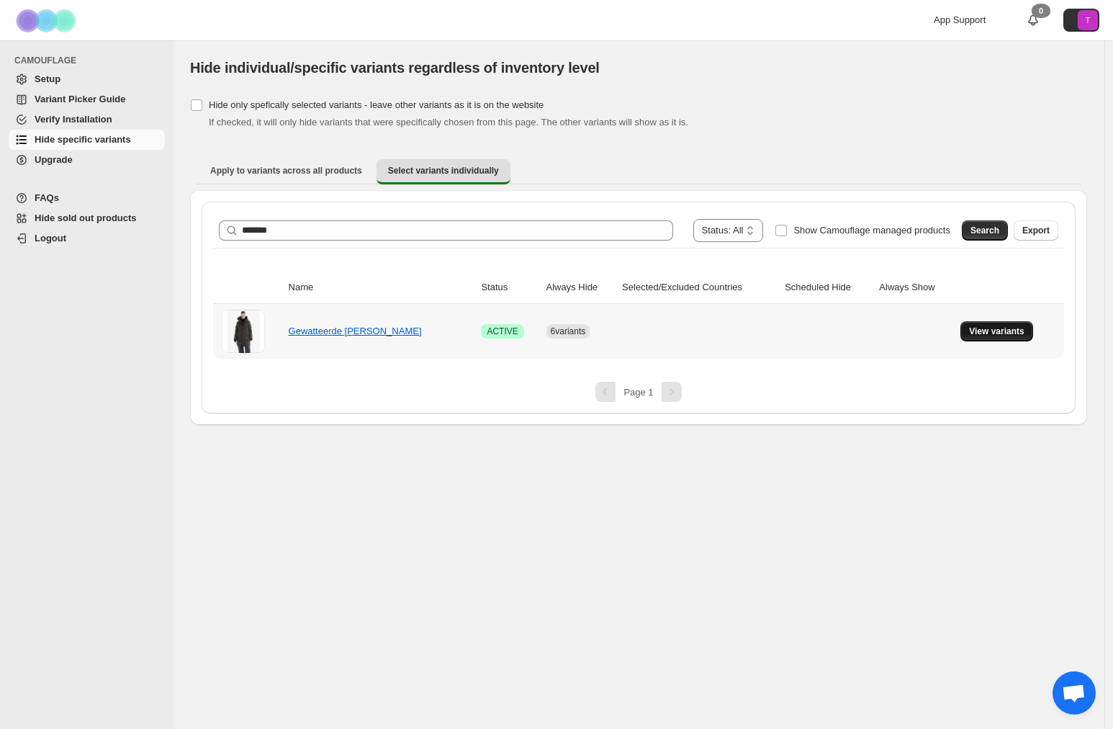
click at [1003, 333] on span "View variants" at bounding box center [996, 332] width 55 height 12
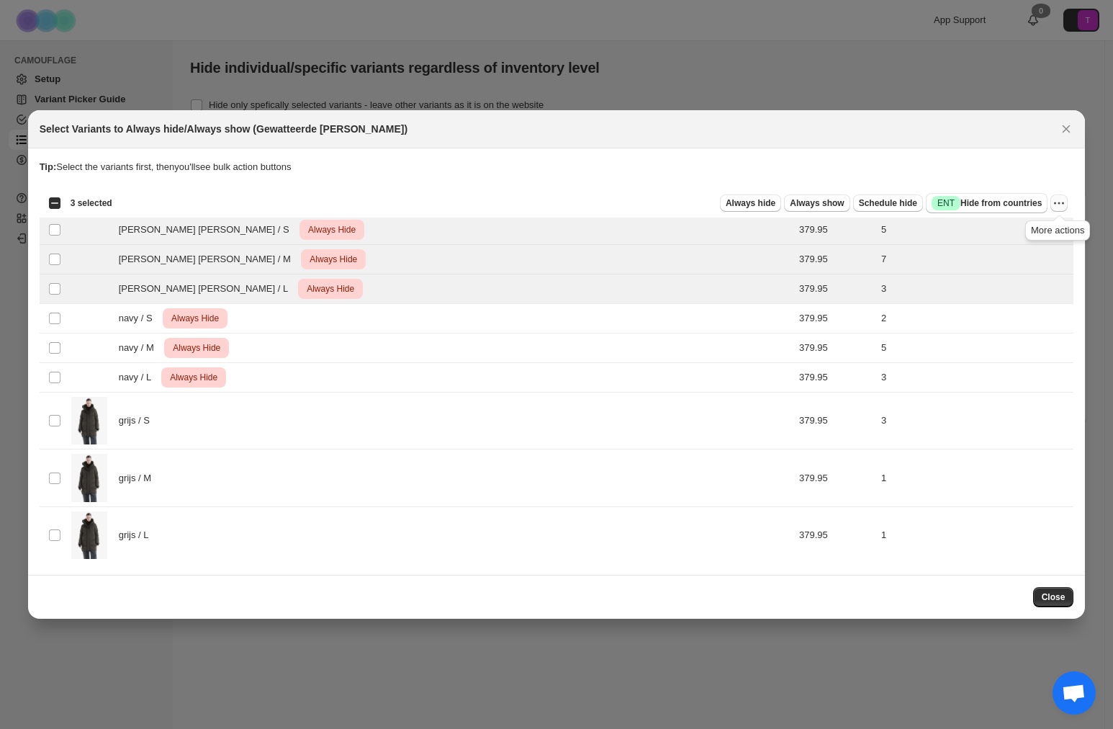
click at [1061, 206] on icon "More actions" at bounding box center [1059, 203] width 14 height 14
click at [1051, 234] on span "Undo always hide" at bounding box center [1007, 231] width 104 height 14
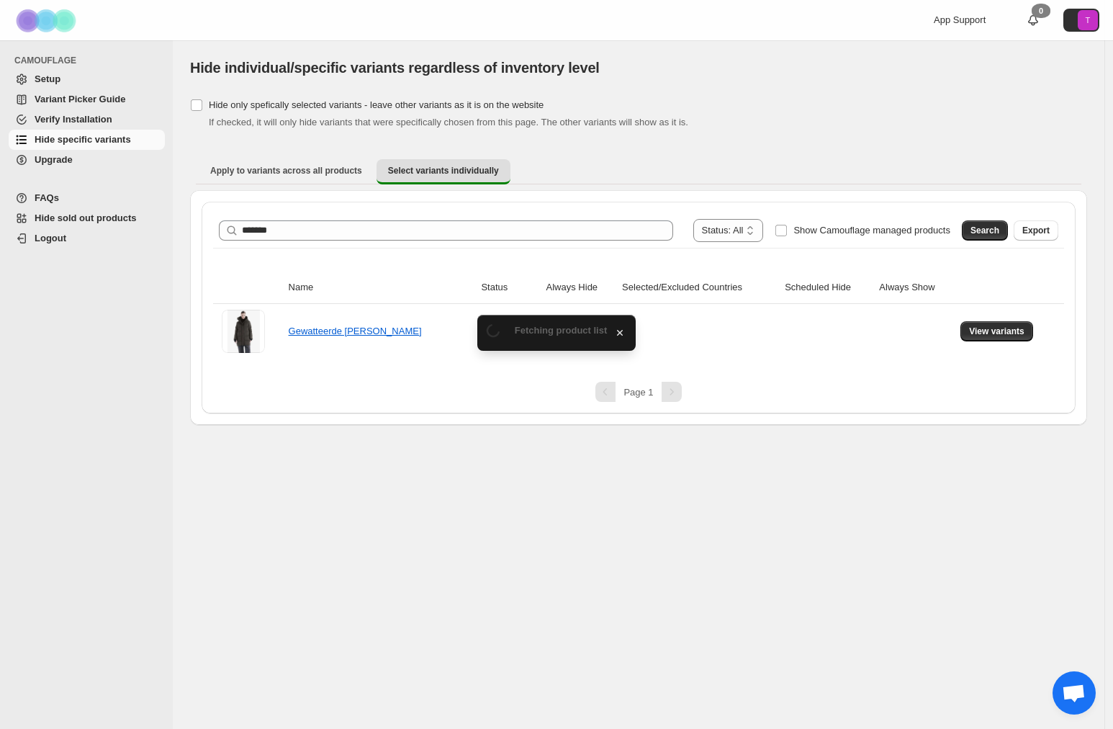
click at [1063, 603] on div "**********" at bounding box center [639, 384] width 932 height 689
